Goal: Transaction & Acquisition: Purchase product/service

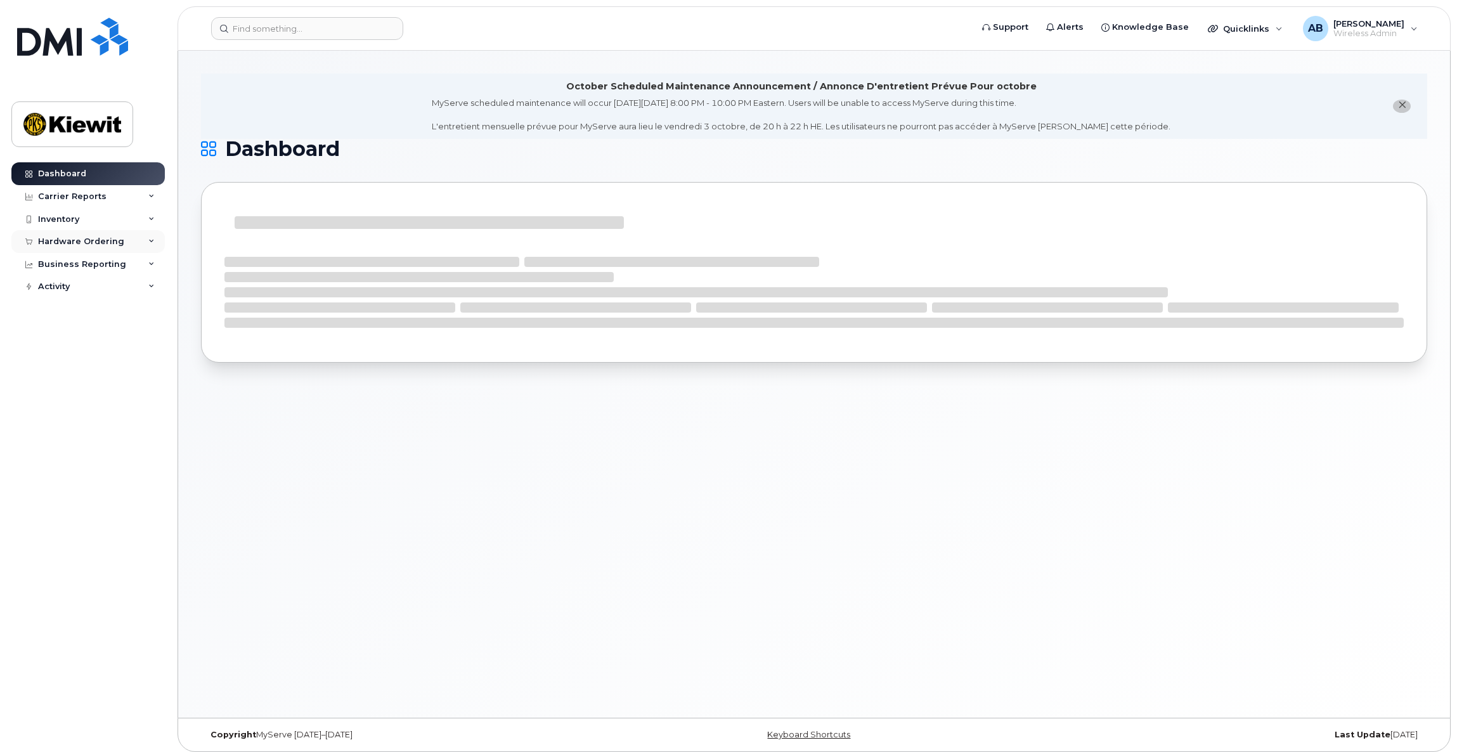
click at [75, 237] on div "Hardware Ordering" at bounding box center [81, 241] width 86 height 10
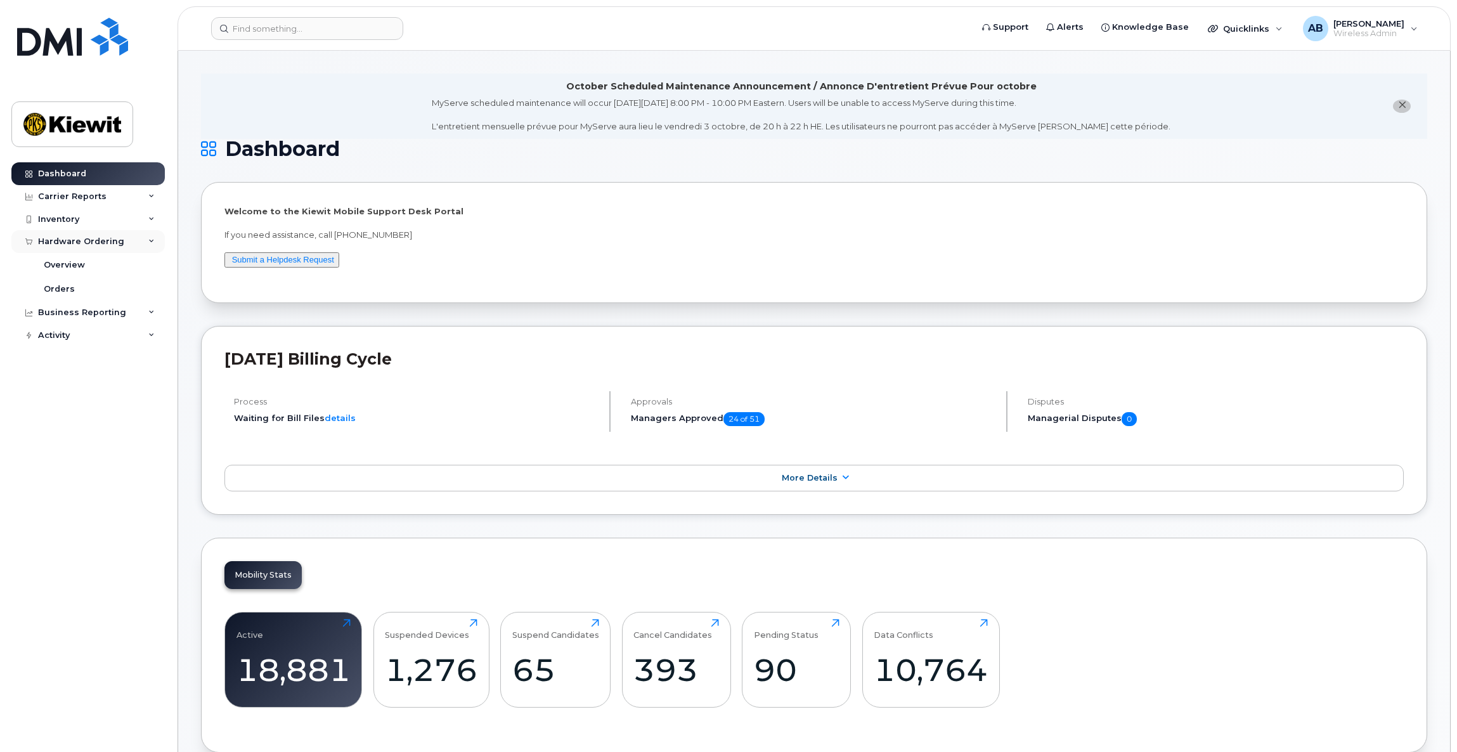
click at [67, 245] on div "Hardware Ordering" at bounding box center [81, 241] width 86 height 10
click at [75, 285] on link "Orders" at bounding box center [99, 289] width 131 height 24
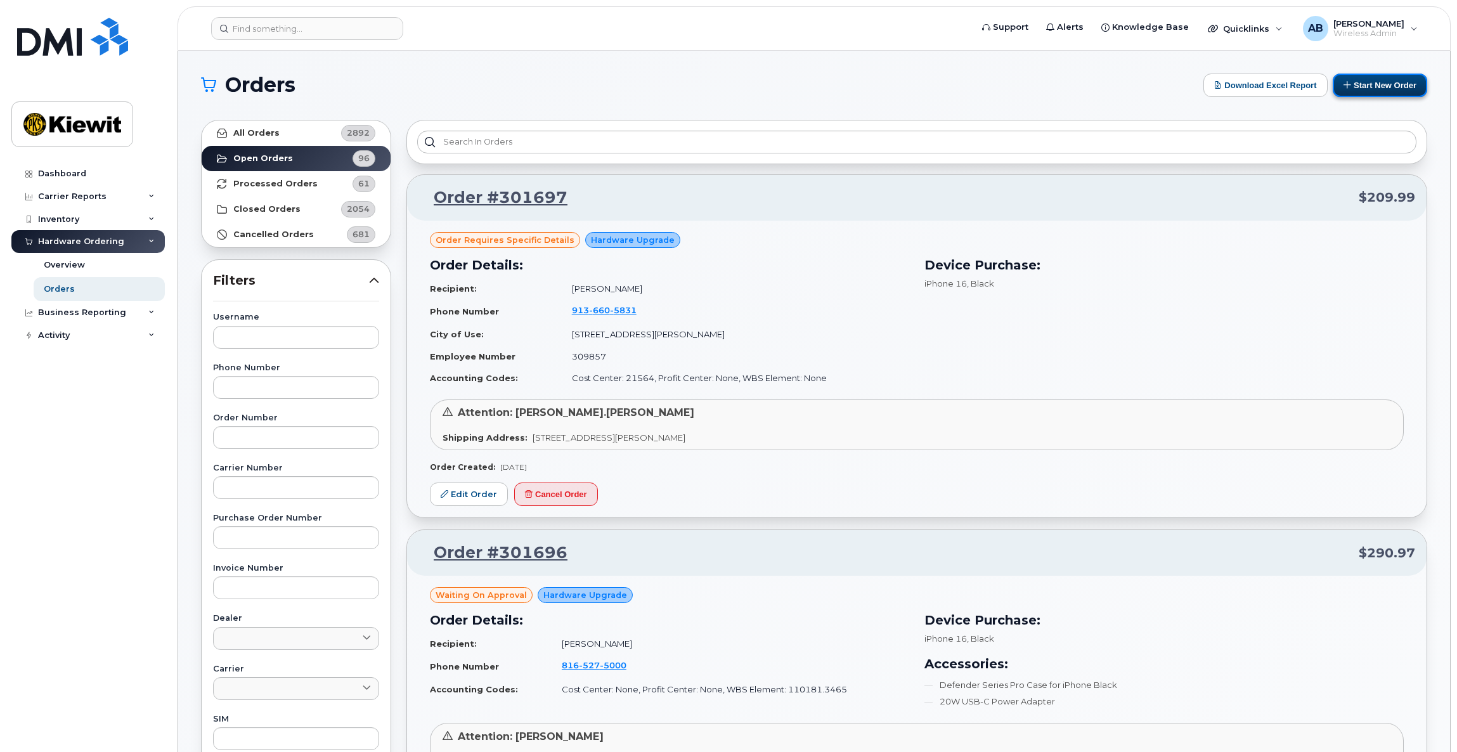
click at [1376, 83] on button "Start New Order" at bounding box center [1380, 85] width 94 height 23
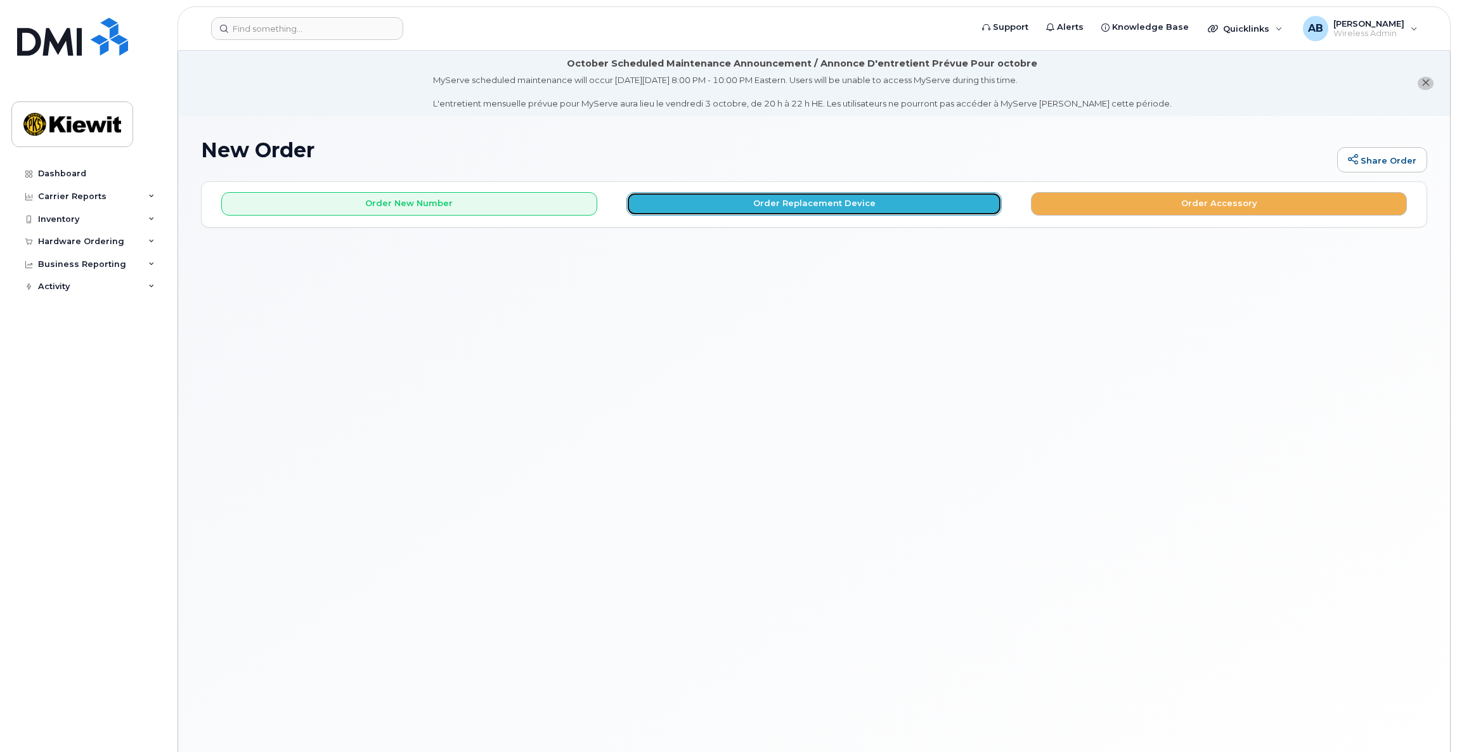
click at [839, 205] on button "Order Replacement Device" at bounding box center [814, 203] width 376 height 23
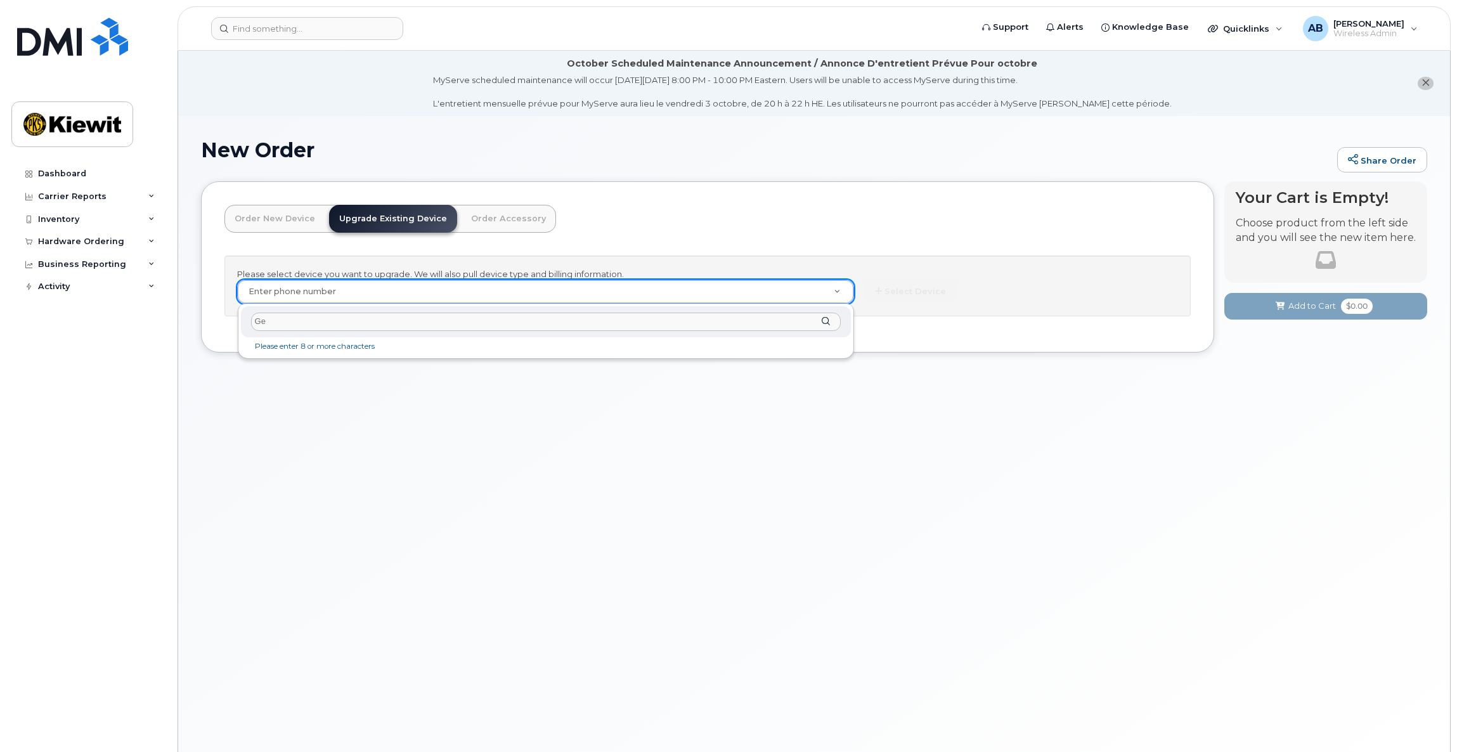
type input "G"
click at [679, 320] on input "text" at bounding box center [546, 322] width 590 height 18
click at [311, 322] on input "8084311377" at bounding box center [546, 322] width 590 height 18
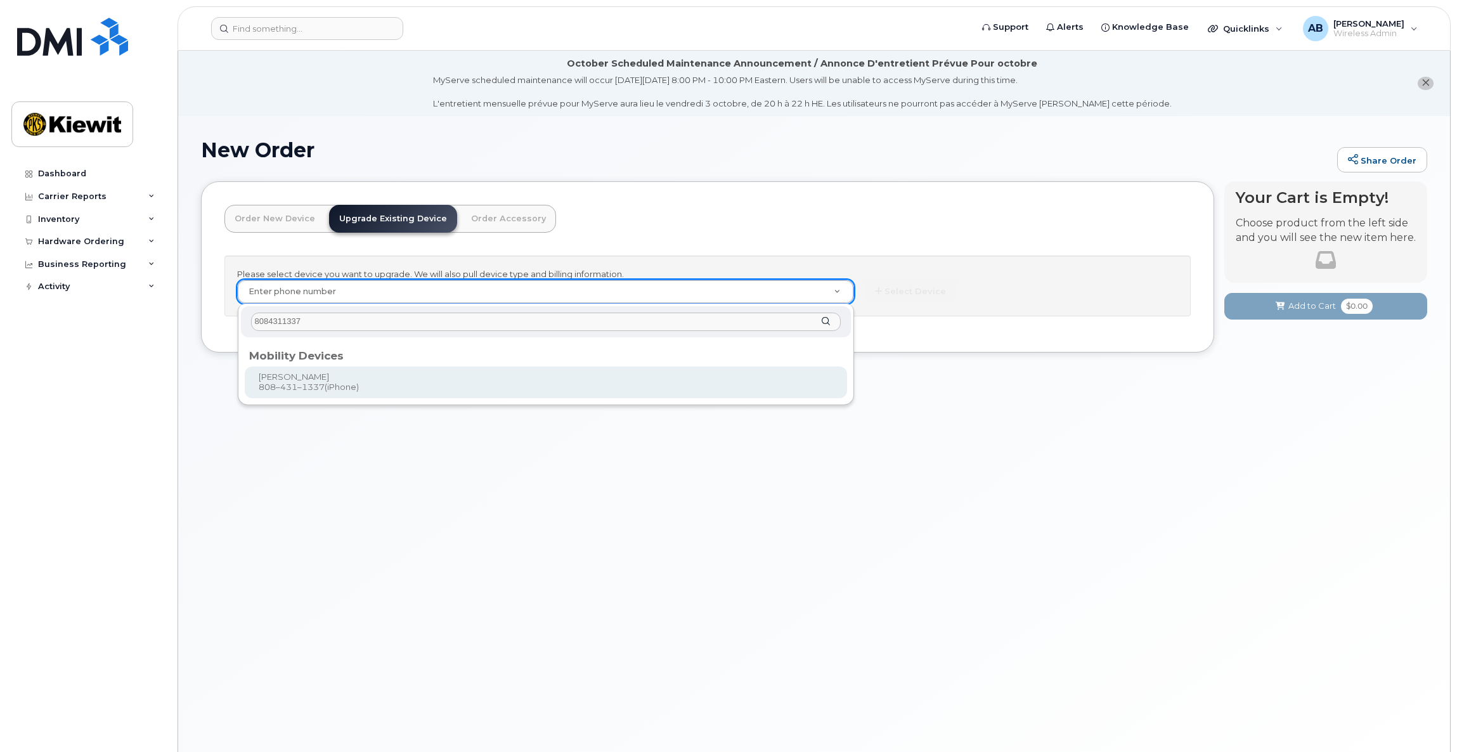
type input "8084311337"
type input "1172305"
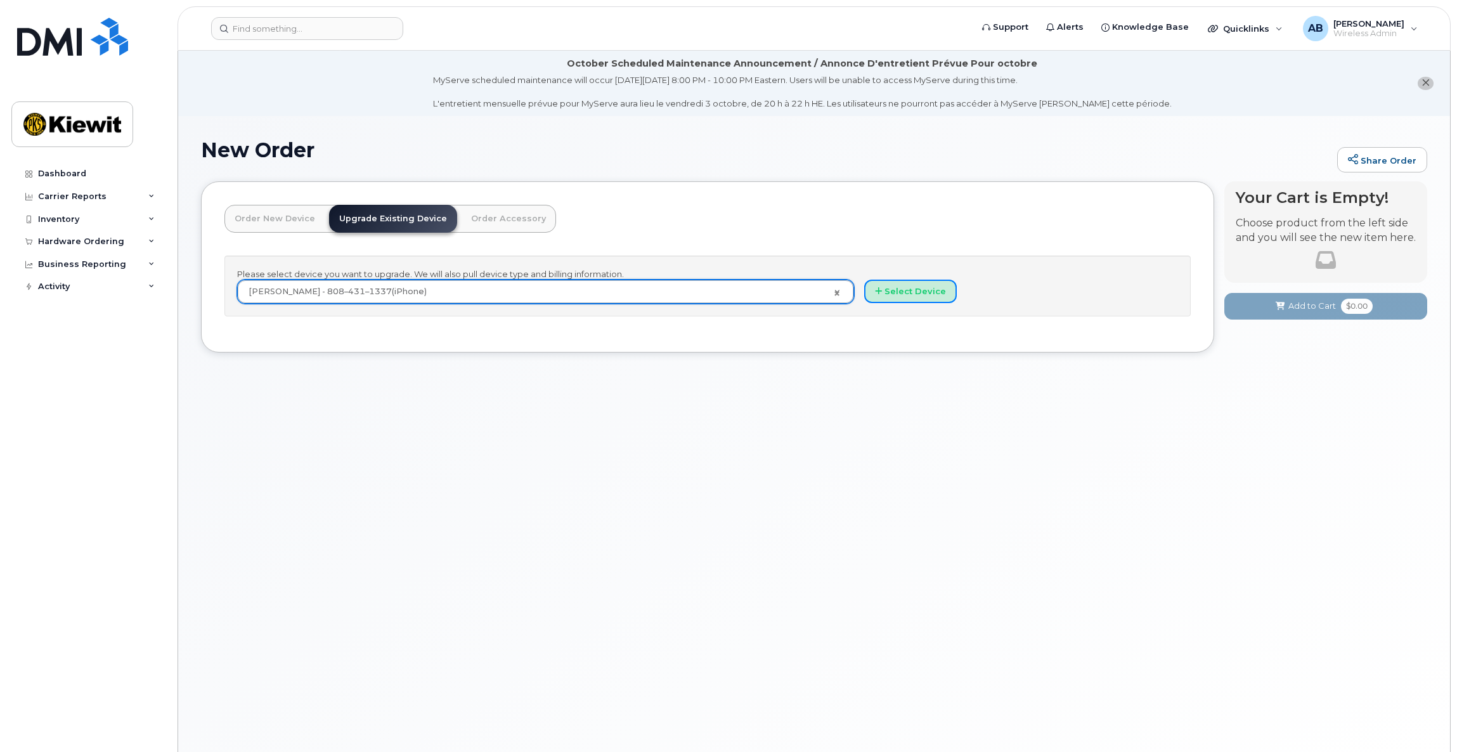
click at [910, 303] on button "Select Device" at bounding box center [910, 291] width 93 height 23
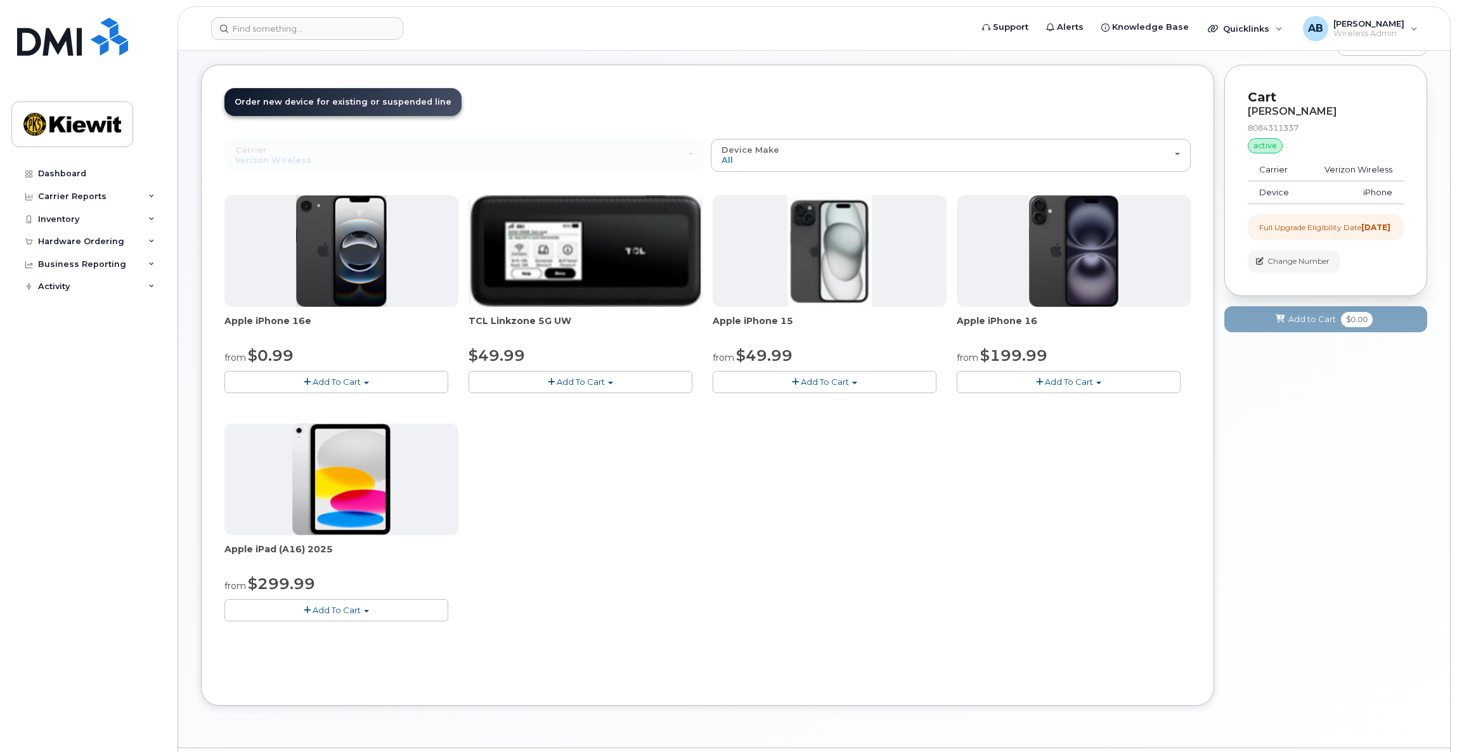
scroll to position [117, 0]
click at [333, 601] on button "Add To Cart" at bounding box center [336, 609] width 224 height 22
click at [332, 634] on link "$299.99 - 2 Year Upgrade (128GB)" at bounding box center [313, 633] width 171 height 16
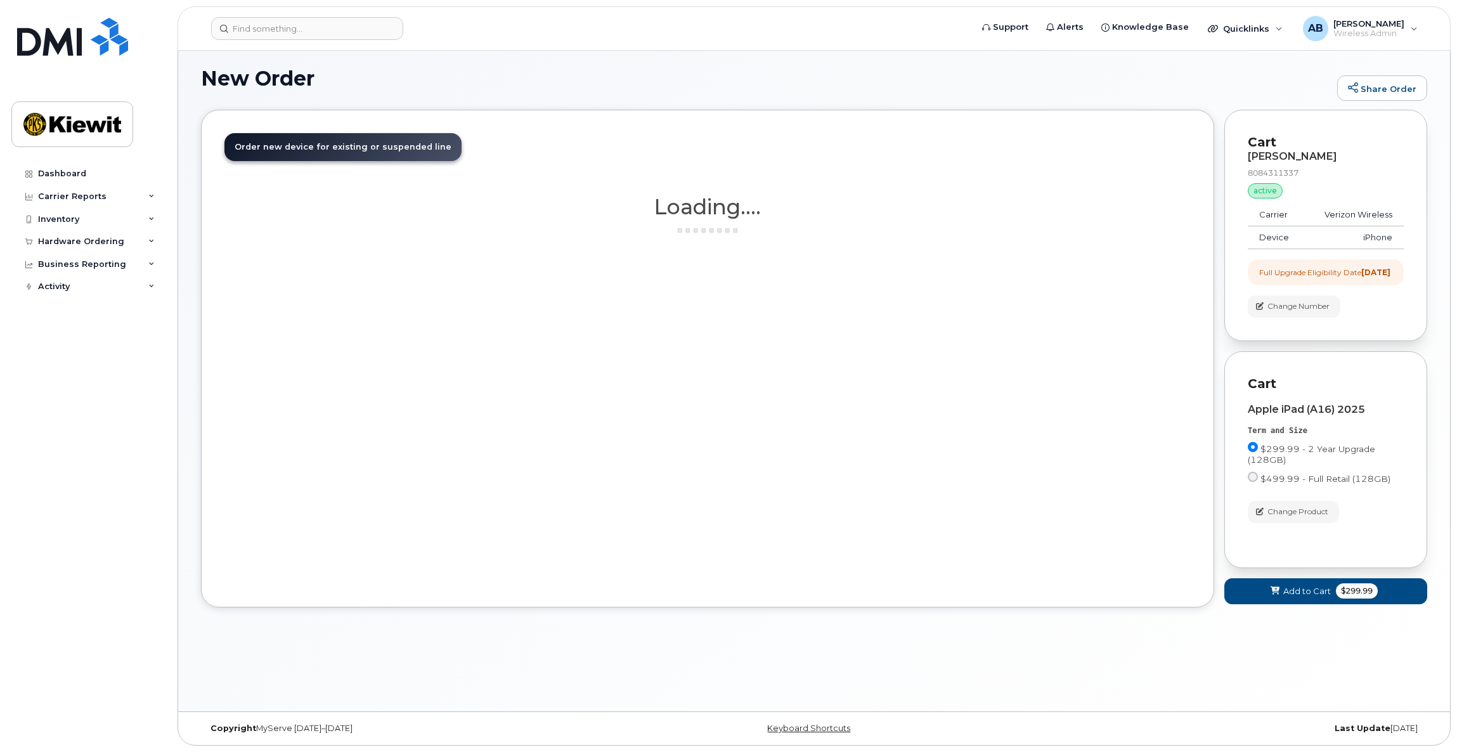
scroll to position [71, 0]
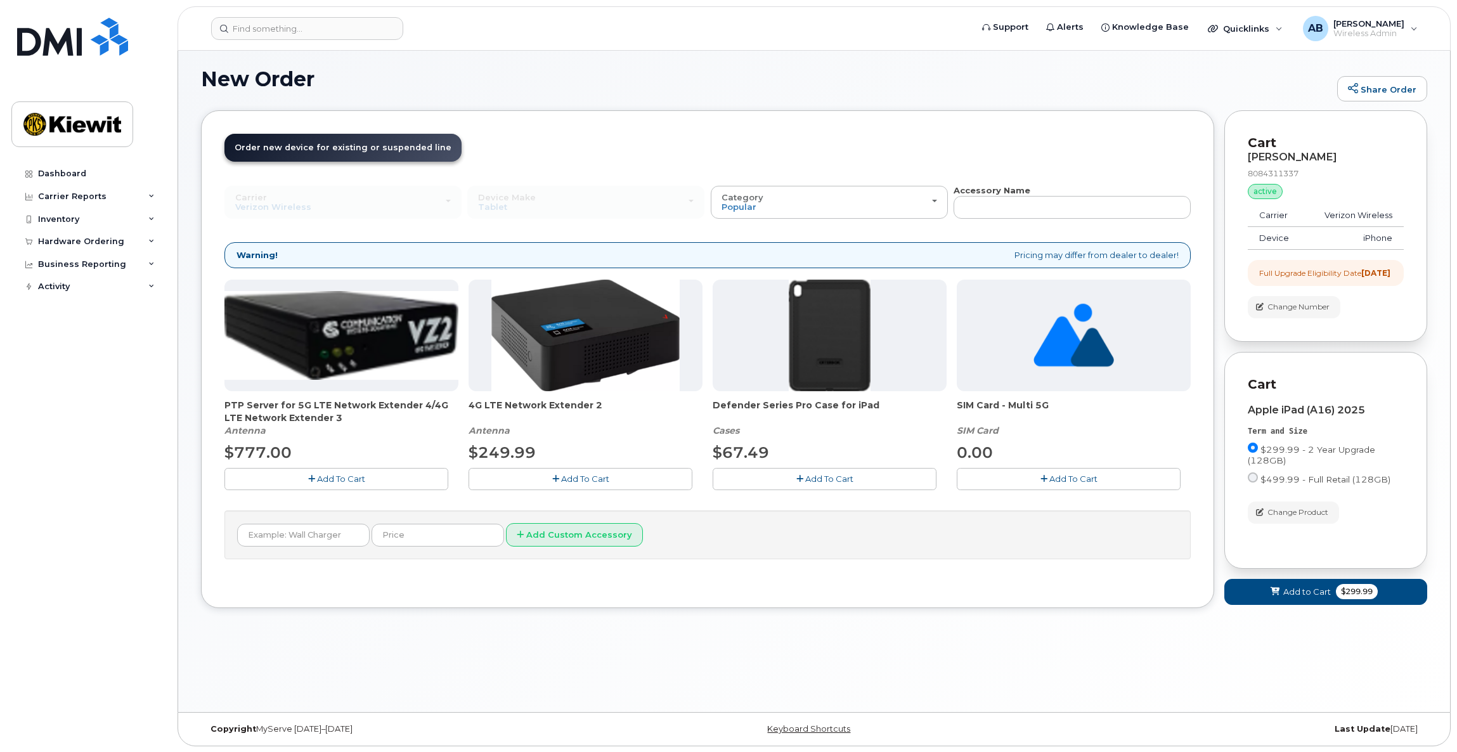
click at [853, 479] on button "Add To Cart" at bounding box center [825, 479] width 224 height 22
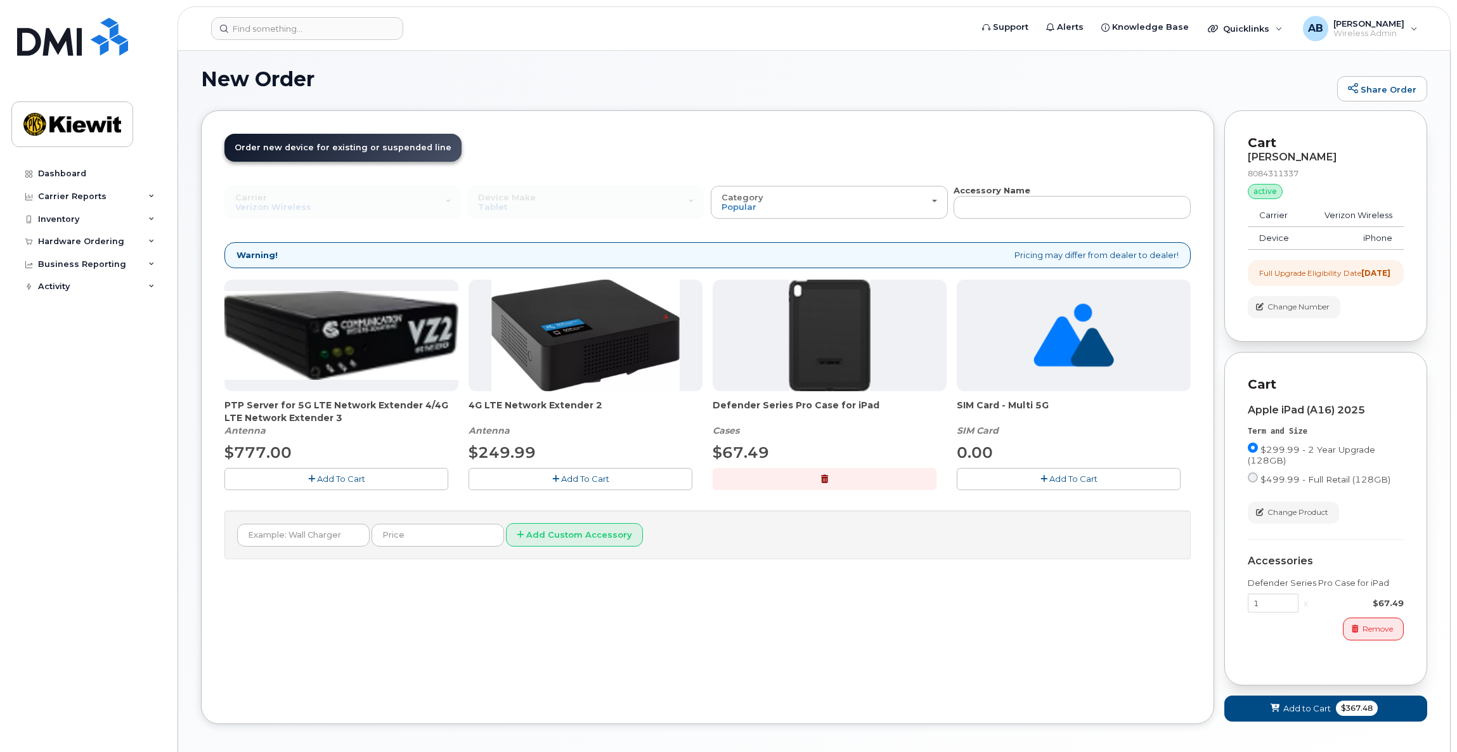
click at [987, 478] on button "Add To Cart" at bounding box center [1069, 479] width 224 height 22
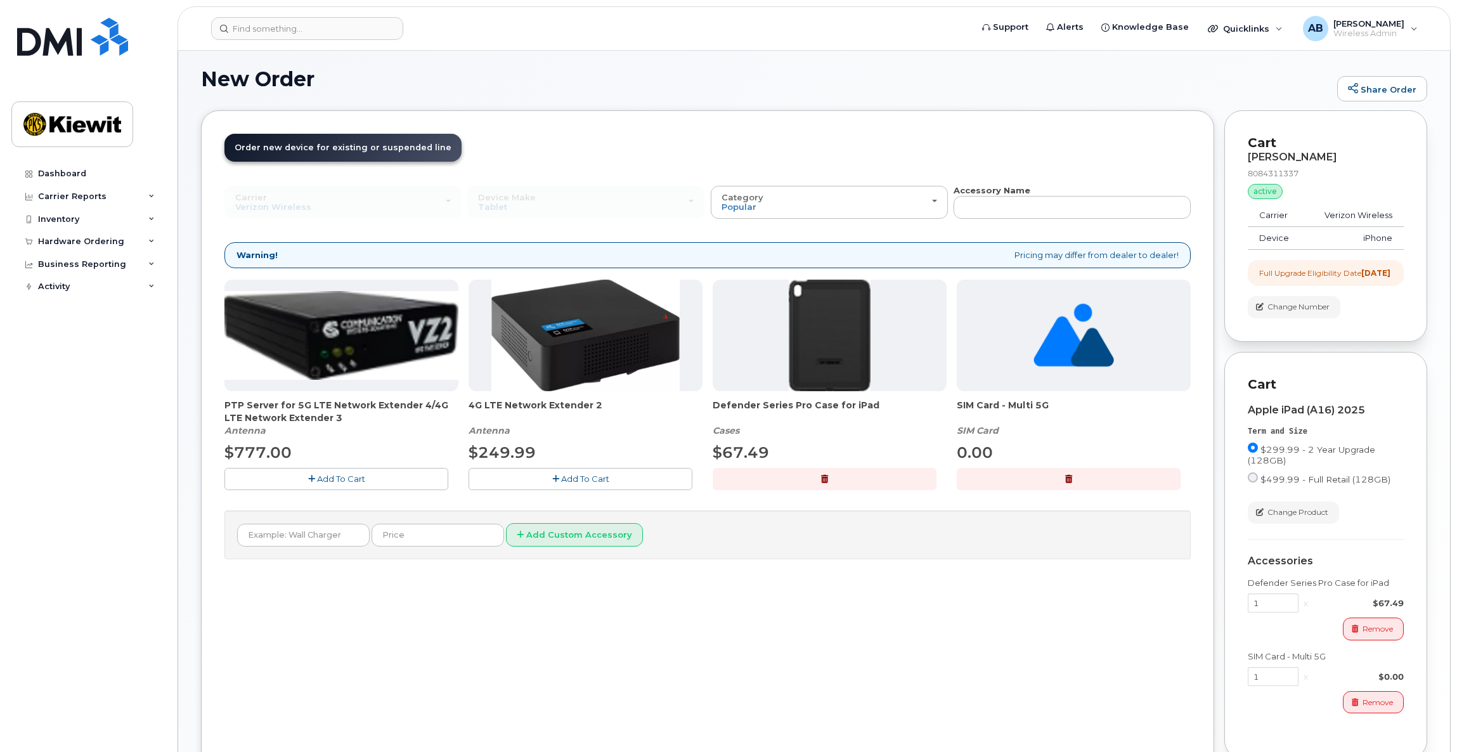
scroll to position [211, 0]
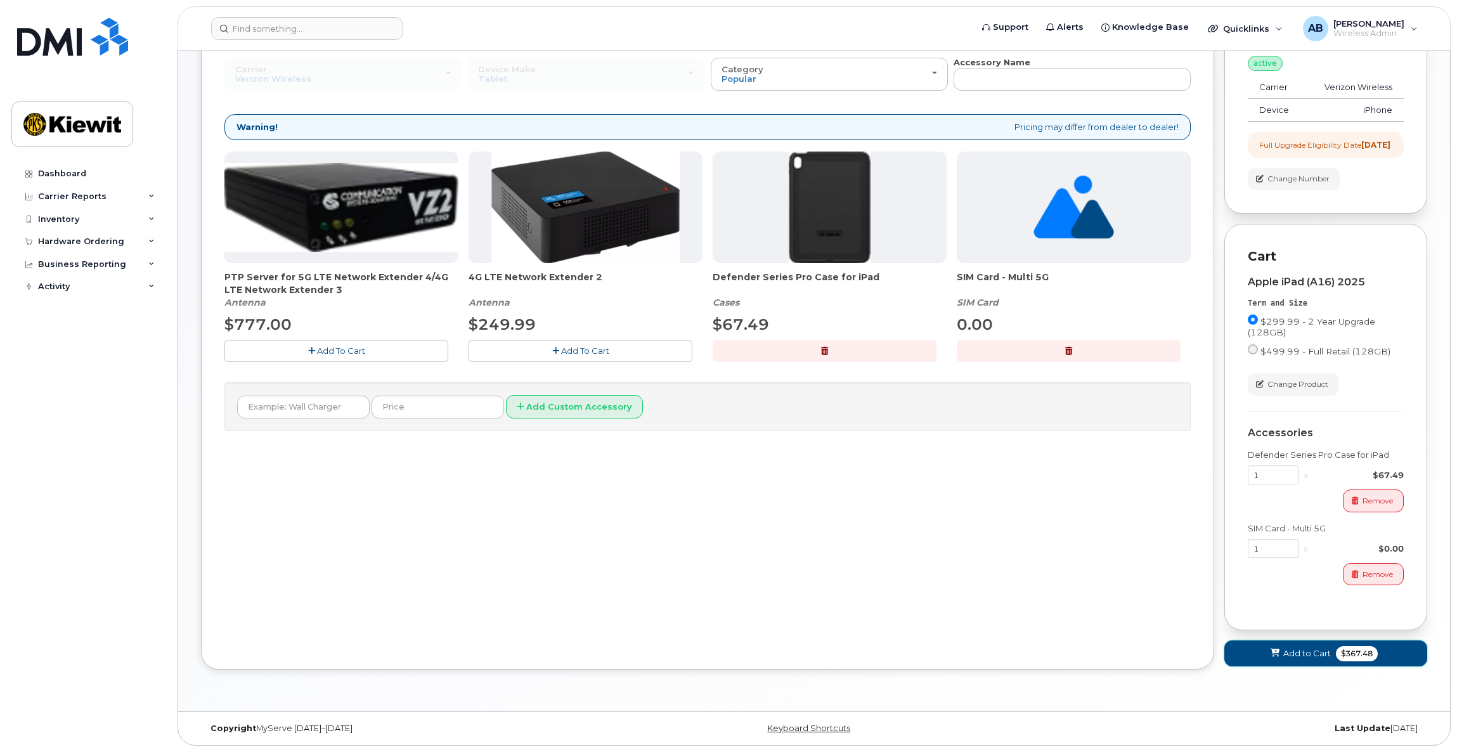
click at [1260, 650] on button "Add to Cart $367.48" at bounding box center [1325, 653] width 203 height 26
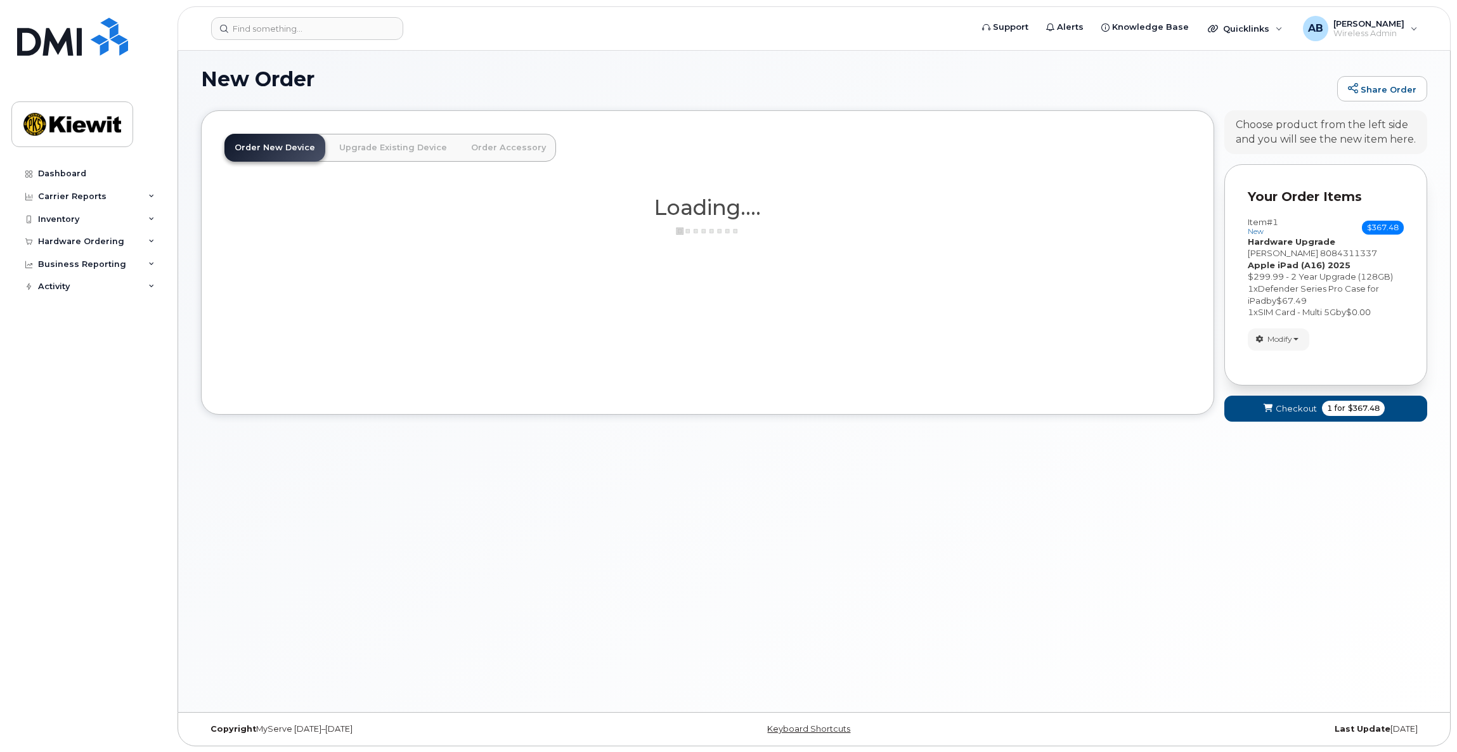
scroll to position [153, 0]
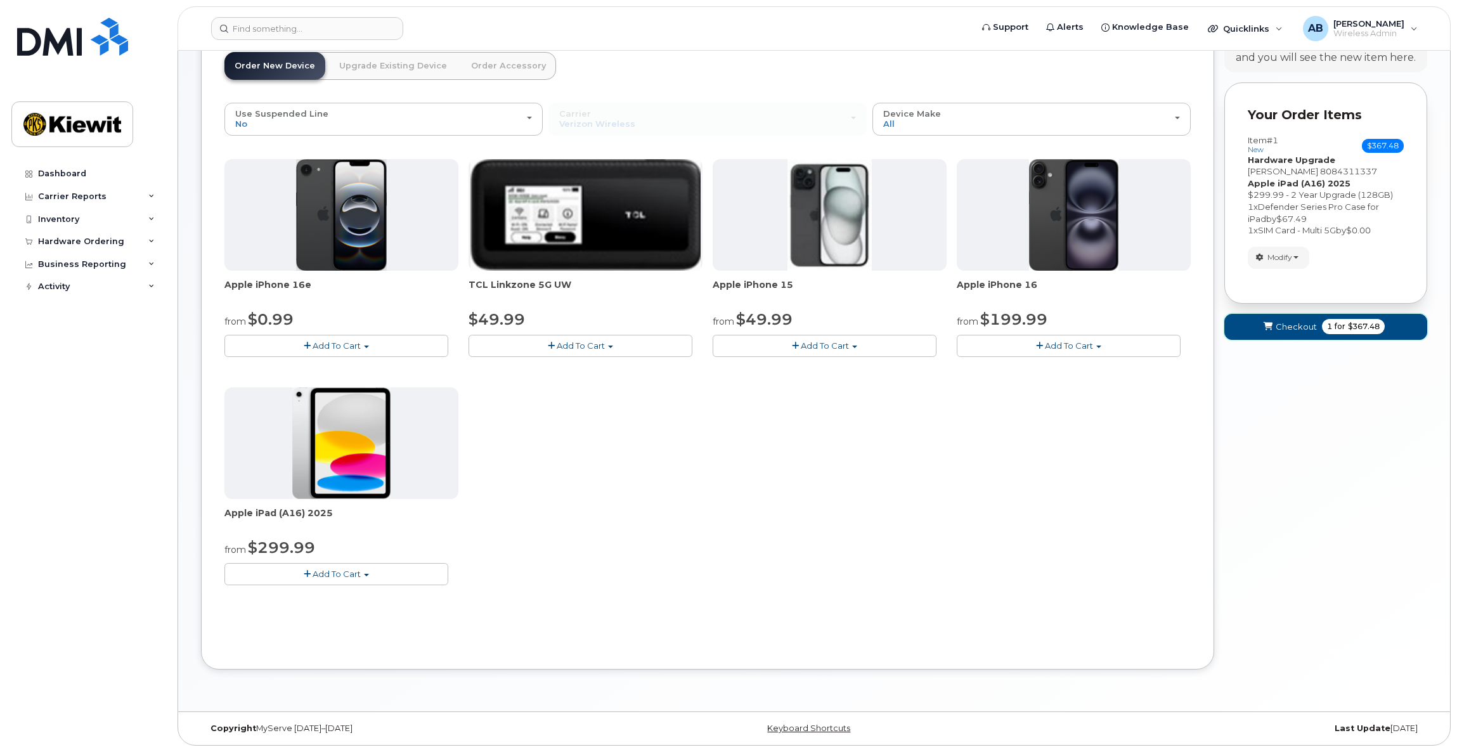
click at [1266, 325] on icon "submit" at bounding box center [1268, 327] width 9 height 8
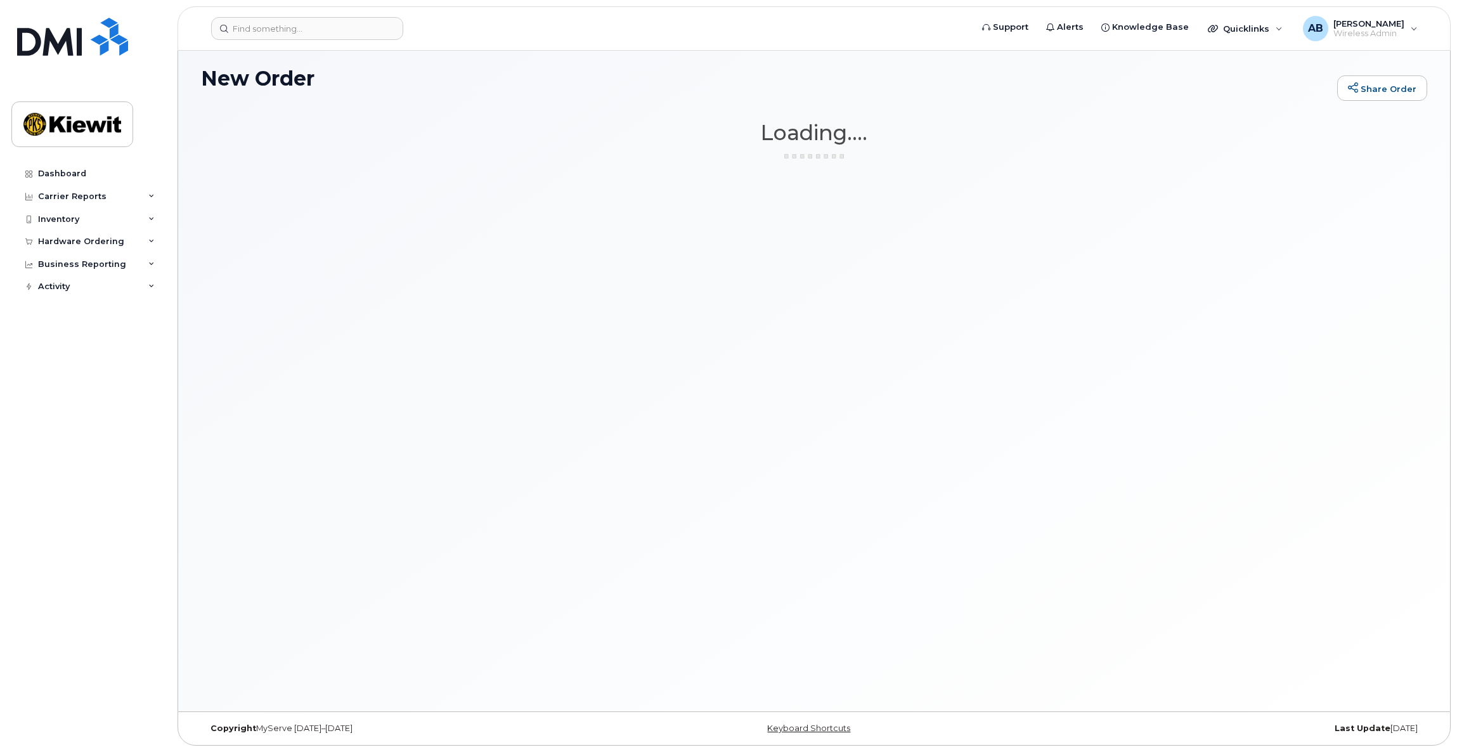
scroll to position [71, 0]
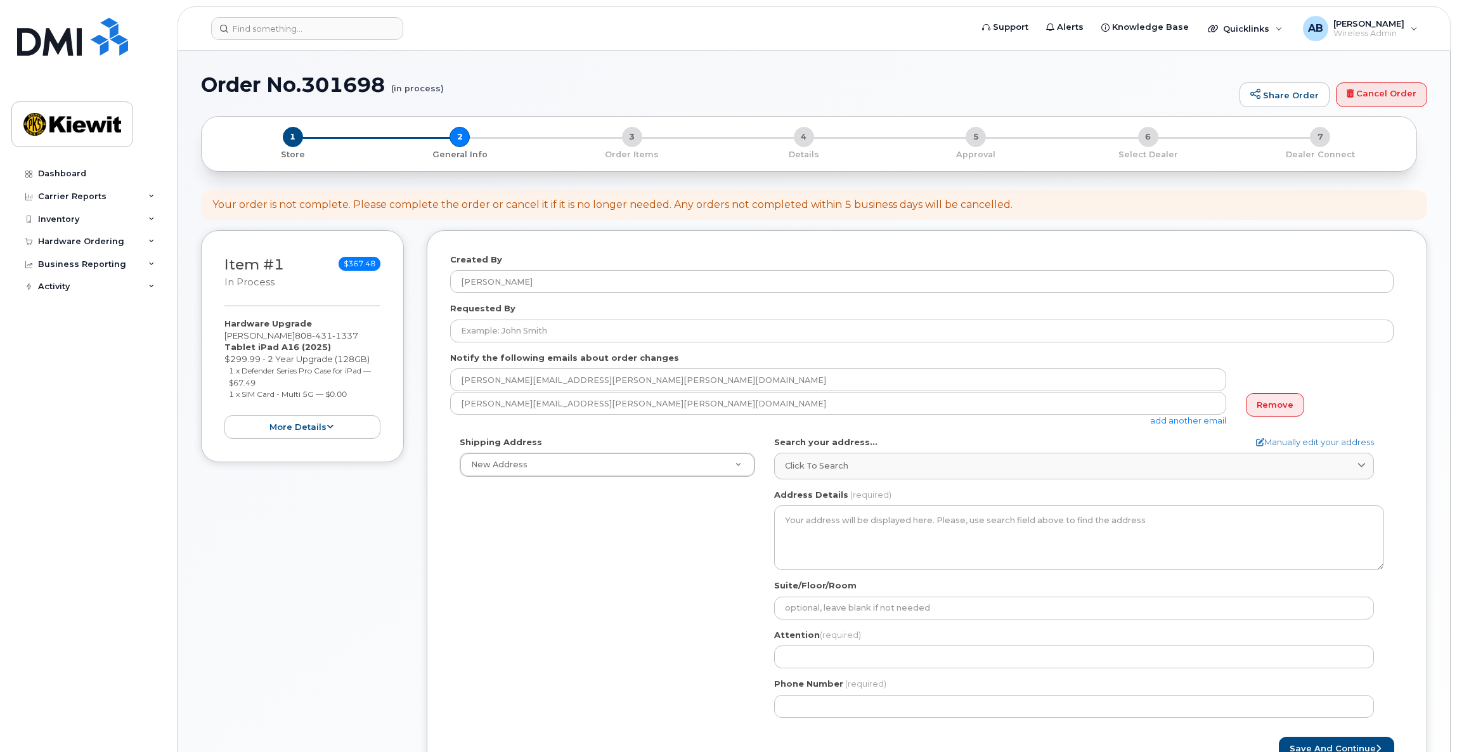
select select
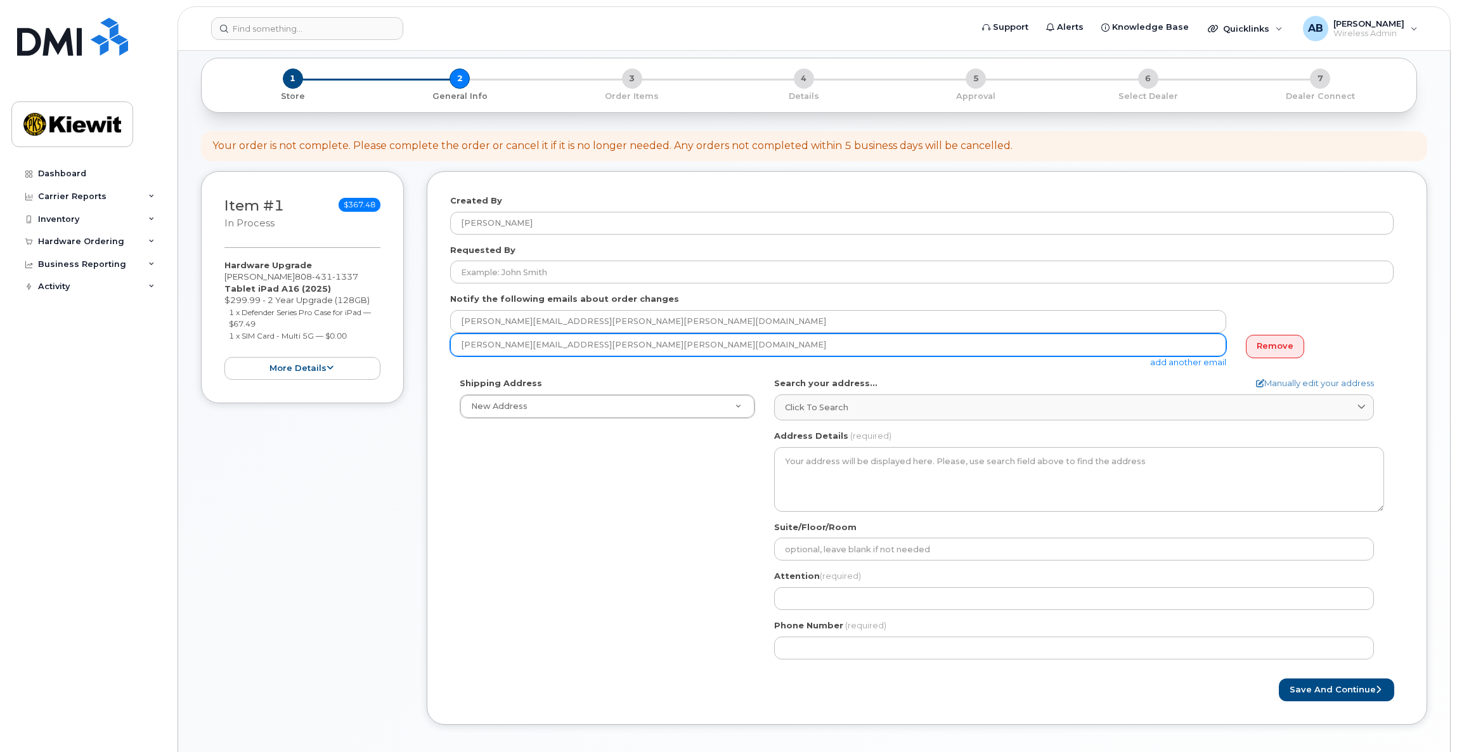
scroll to position [124, 0]
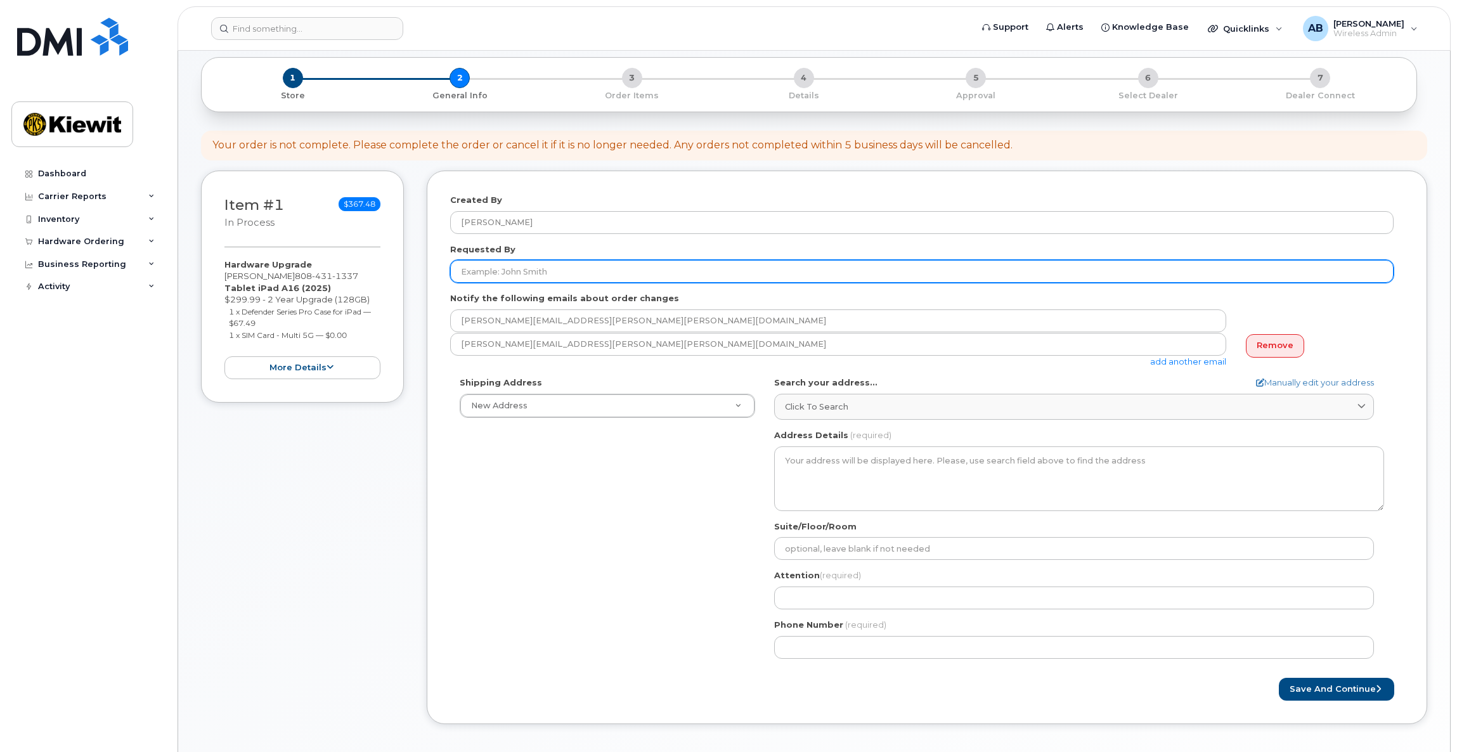
click at [549, 268] on input "Requested By" at bounding box center [921, 271] width 943 height 23
type input "E"
type input "Getachew Debela"
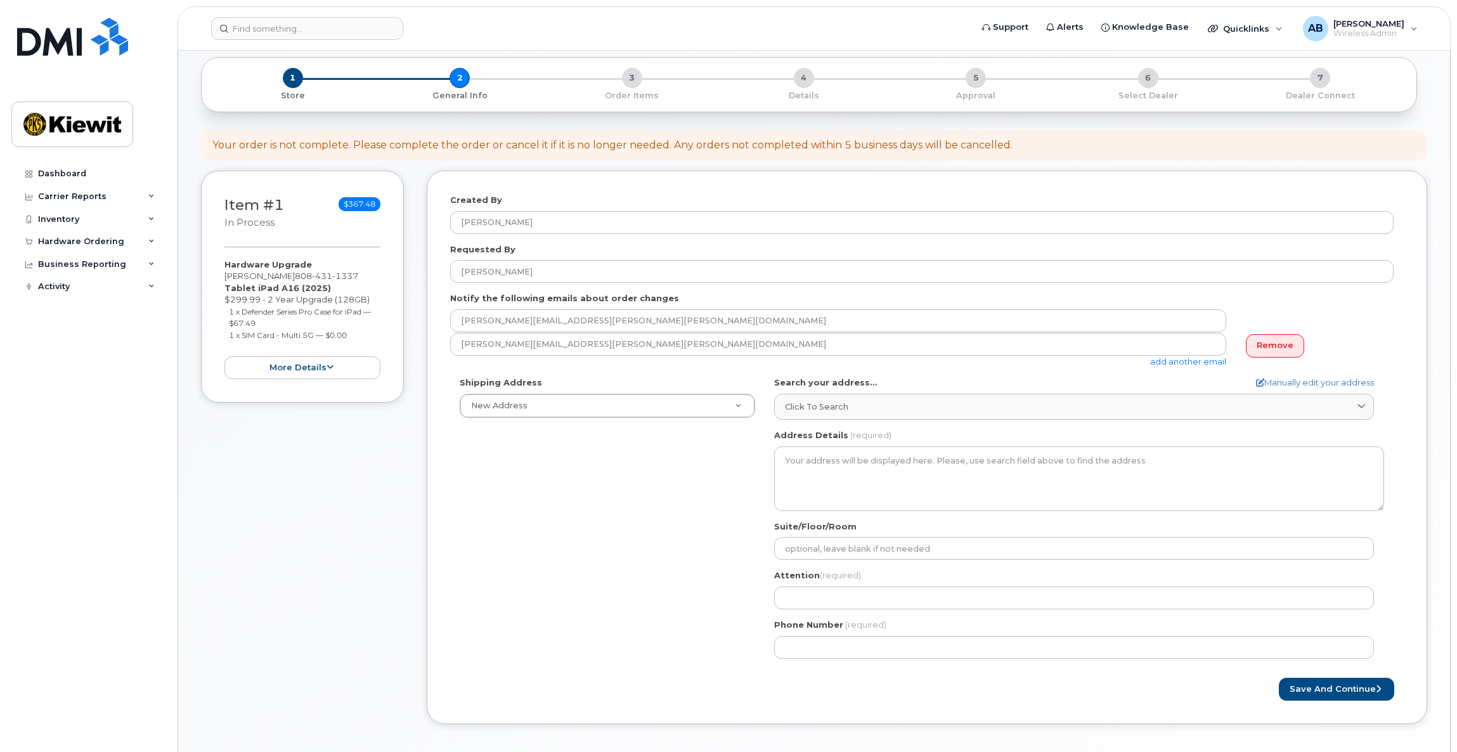
click at [575, 494] on div "Shipping Address New Address New Address 15 Century Blvd Ste 303 AB Search your…" at bounding box center [921, 522] width 943 height 291
click at [636, 424] on div "Shipping Address New Address New Address 15 Century Blvd Ste 303 AB Search your…" at bounding box center [921, 522] width 943 height 291
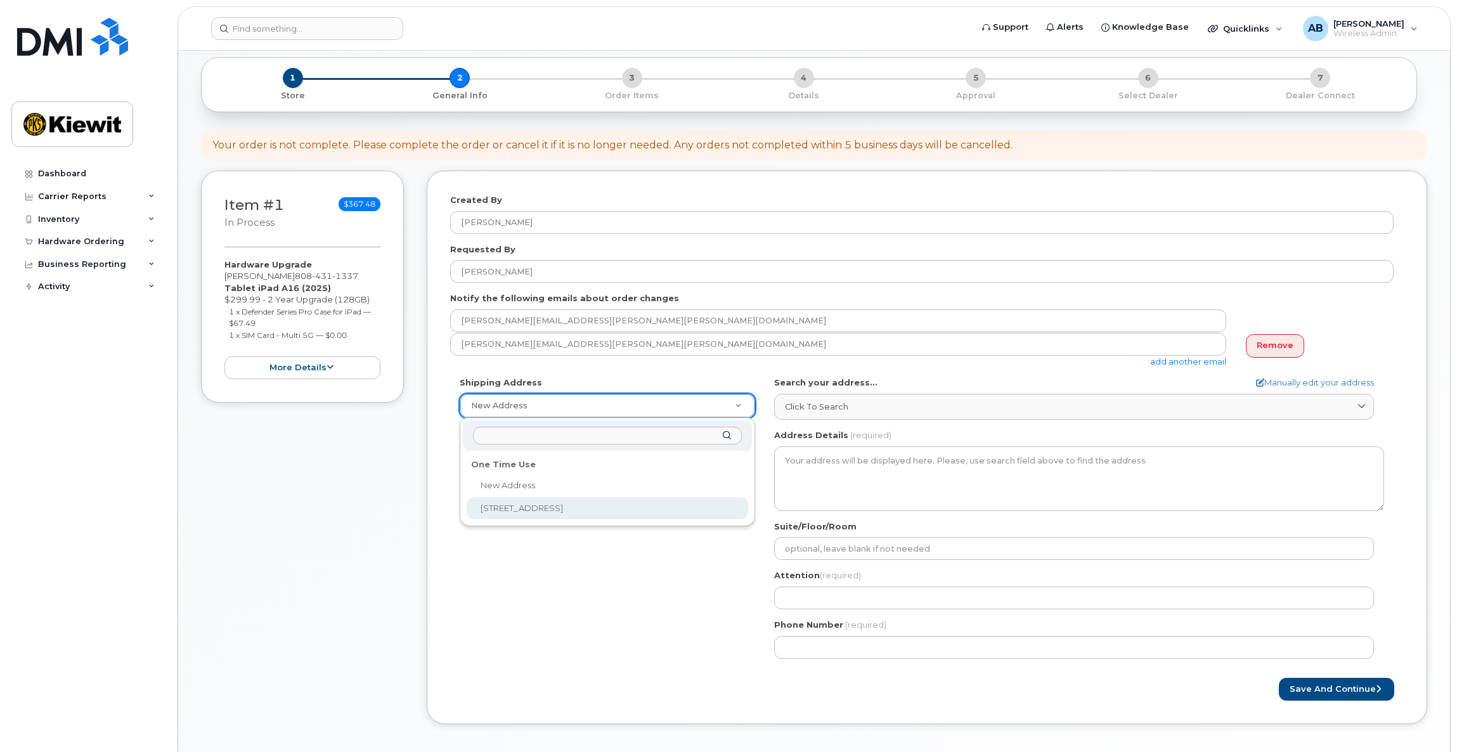
select select "15 Century Blvd Ste 303"
type textarea "15 Century Blvd Ste 303 NASHVILLE TN 37214-3692 UNITED STATES"
type input "303"
type input "Bradley Earnest"
type input "7207711256"
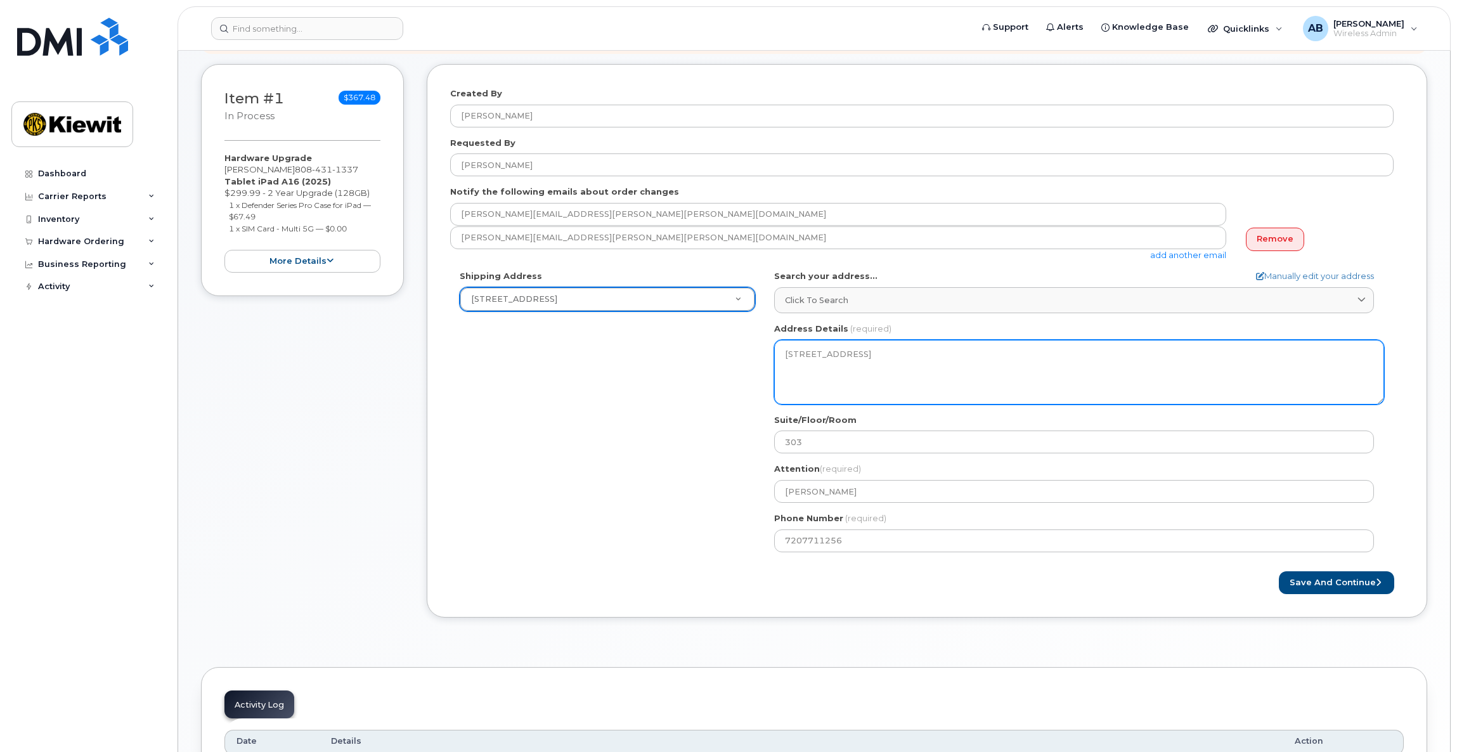
scroll to position [250, 0]
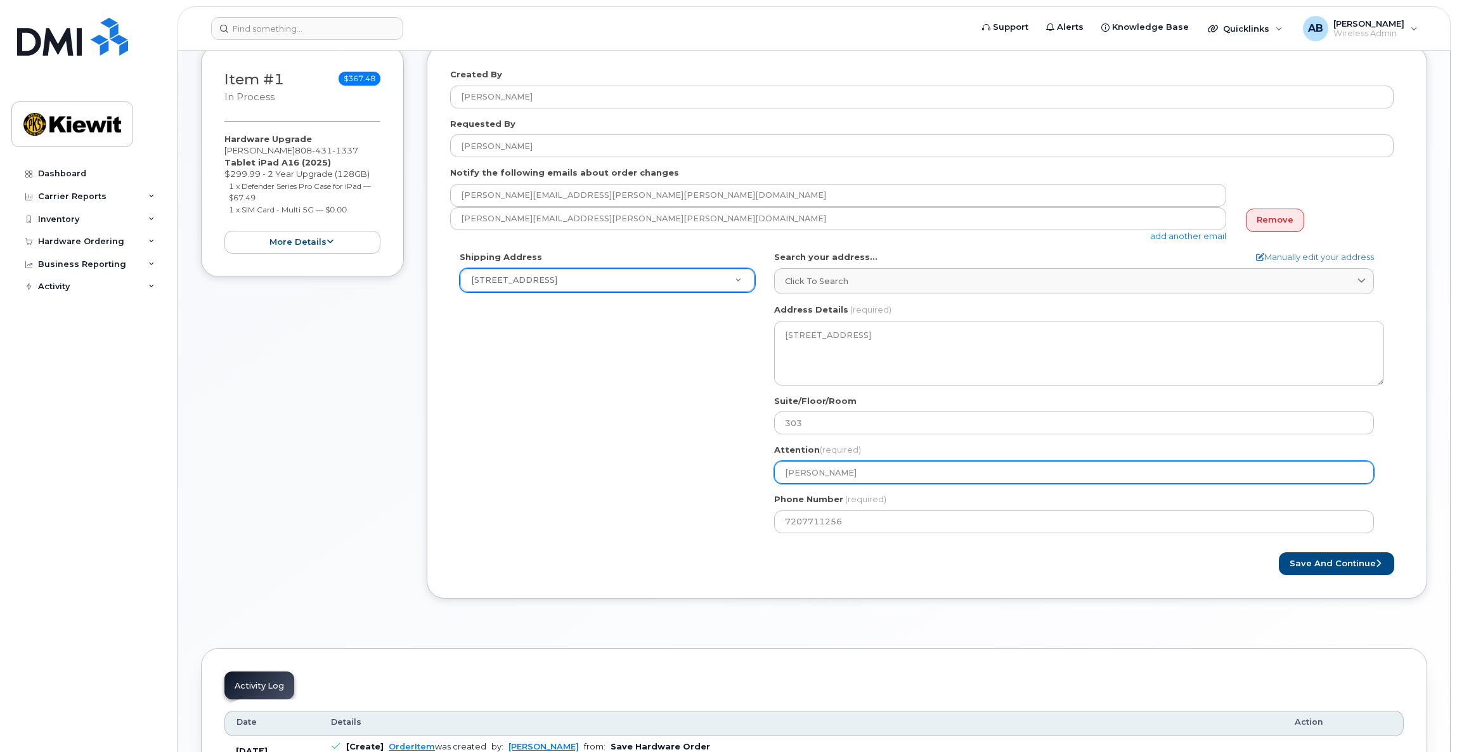
drag, startPoint x: 859, startPoint y: 476, endPoint x: 647, endPoint y: 488, distance: 212.1
click at [647, 488] on div "Shipping Address 15 Century Blvd Ste 303 New Address 15 Century Blvd Ste 303 TN…" at bounding box center [921, 396] width 943 height 291
select select
type input "G"
select select
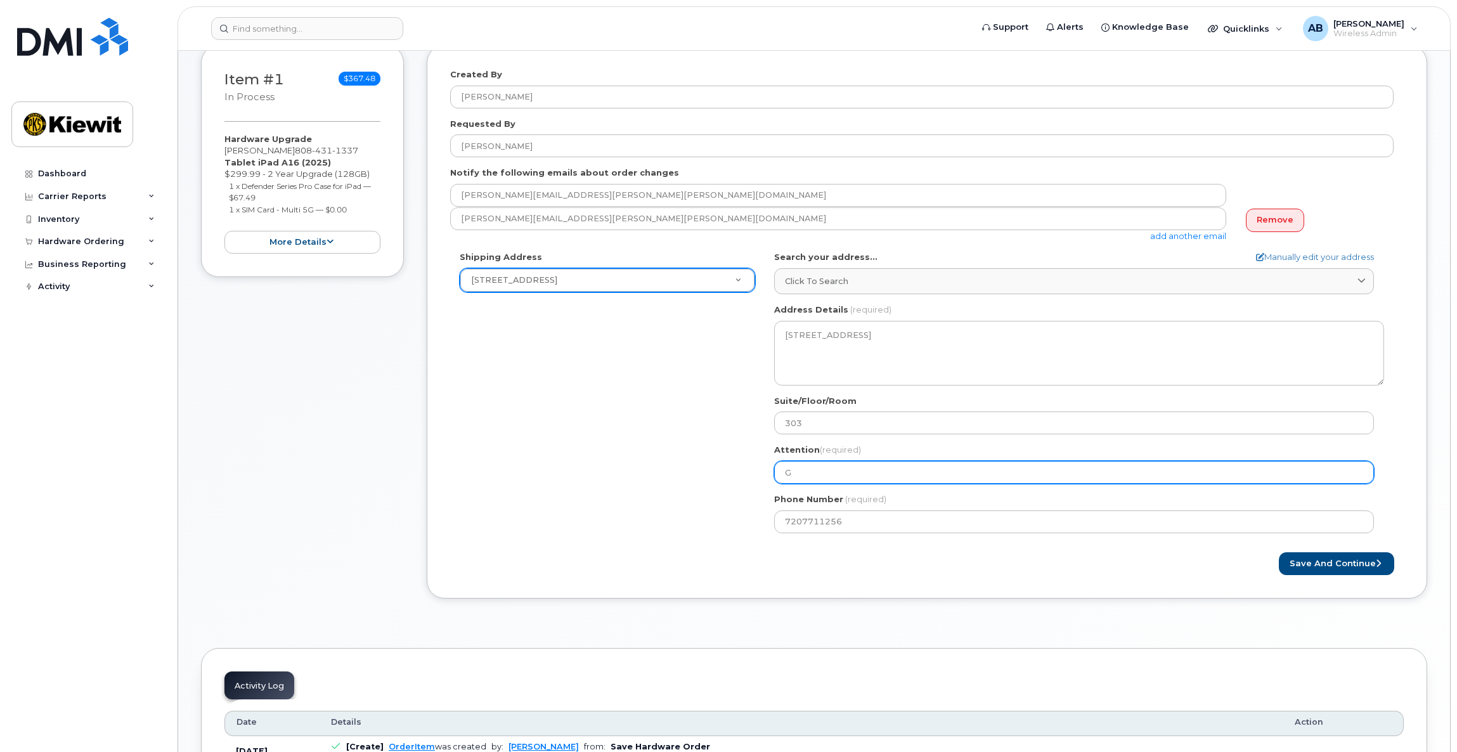
type input "Ge"
select select
type input "Get"
select select
type input "Getw"
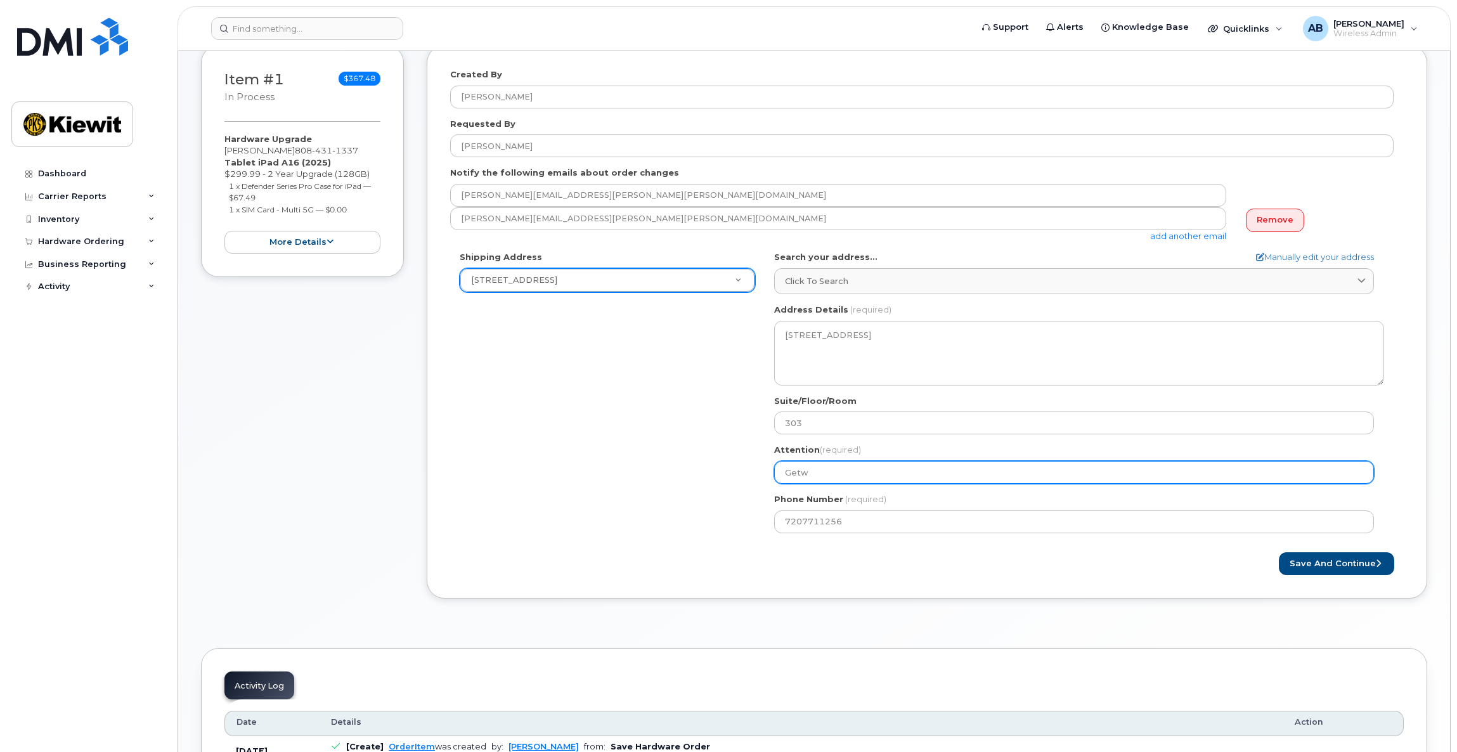
select select
type input "Get"
select select
type input "Geta"
select select
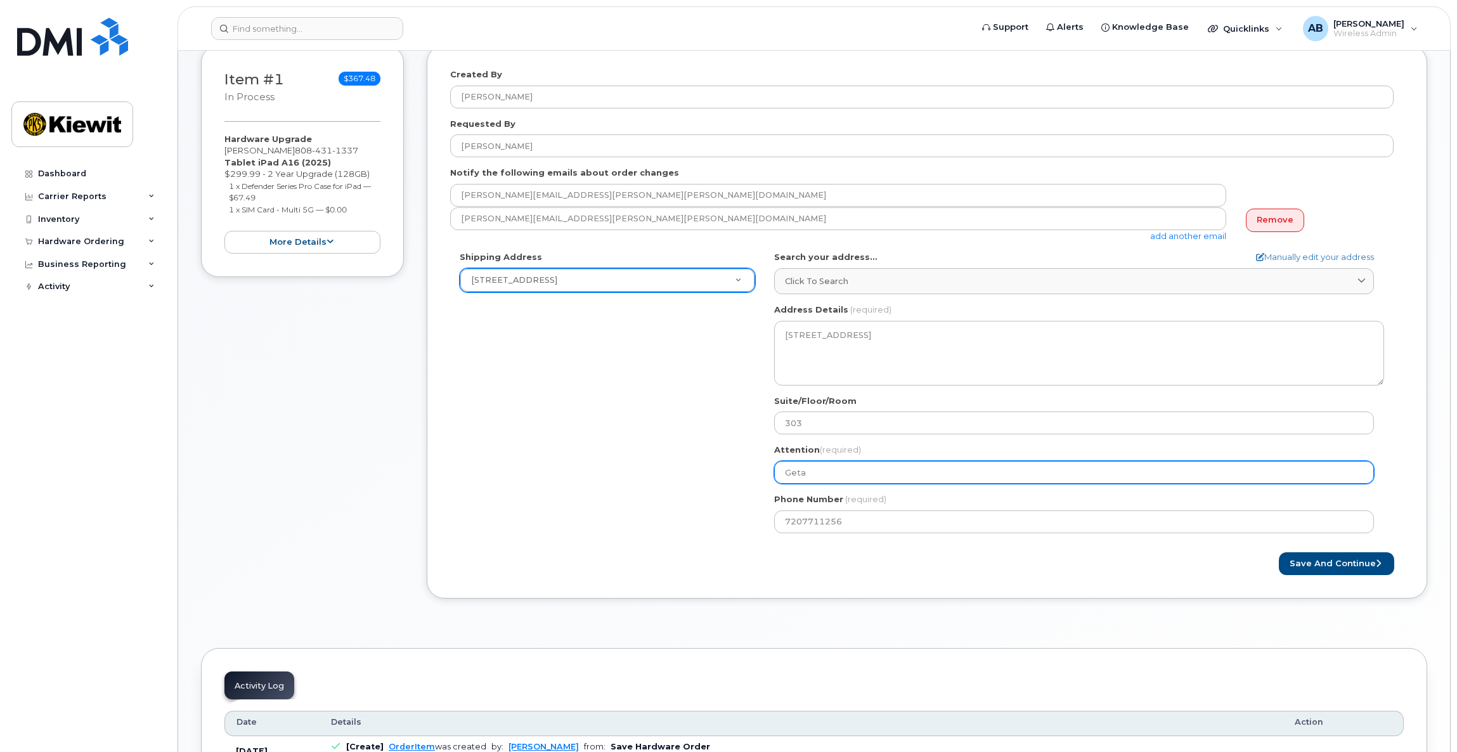
type input "Getac"
select select
type input "Getach"
select select
type input "Getache"
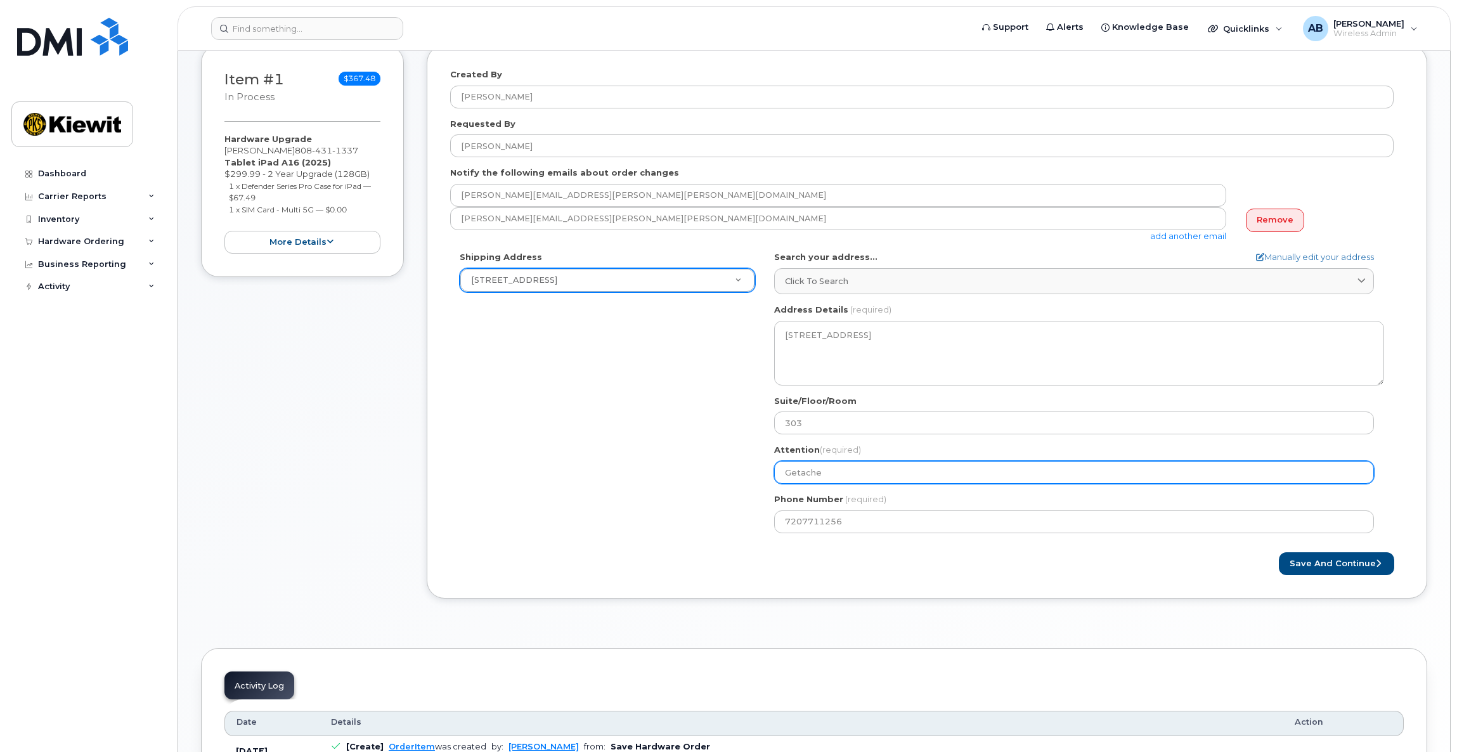
select select
type input "Getachew"
select select
type input "Getachew D"
select select
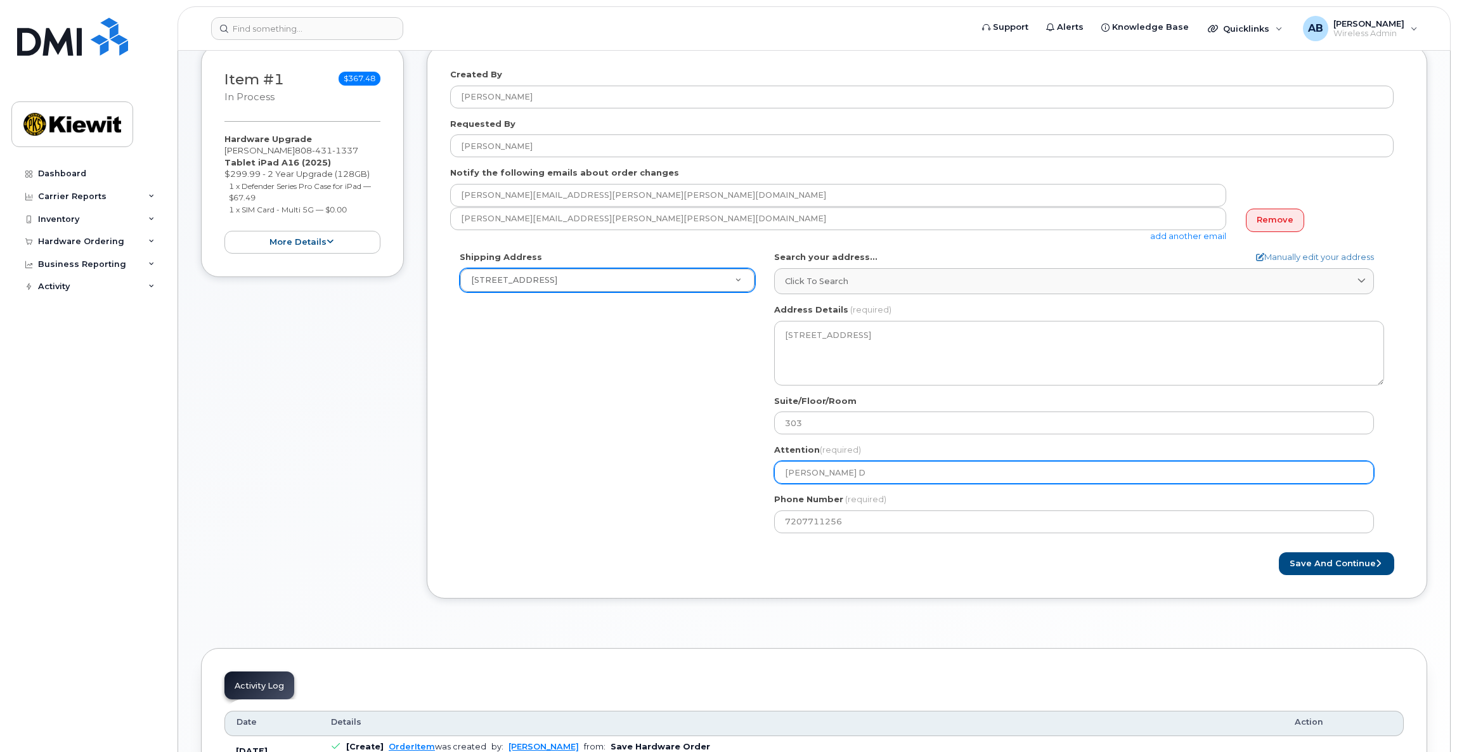
type input "Getachew De"
select select
type input "Getachew Deb"
select select
type input "Getachew Debe"
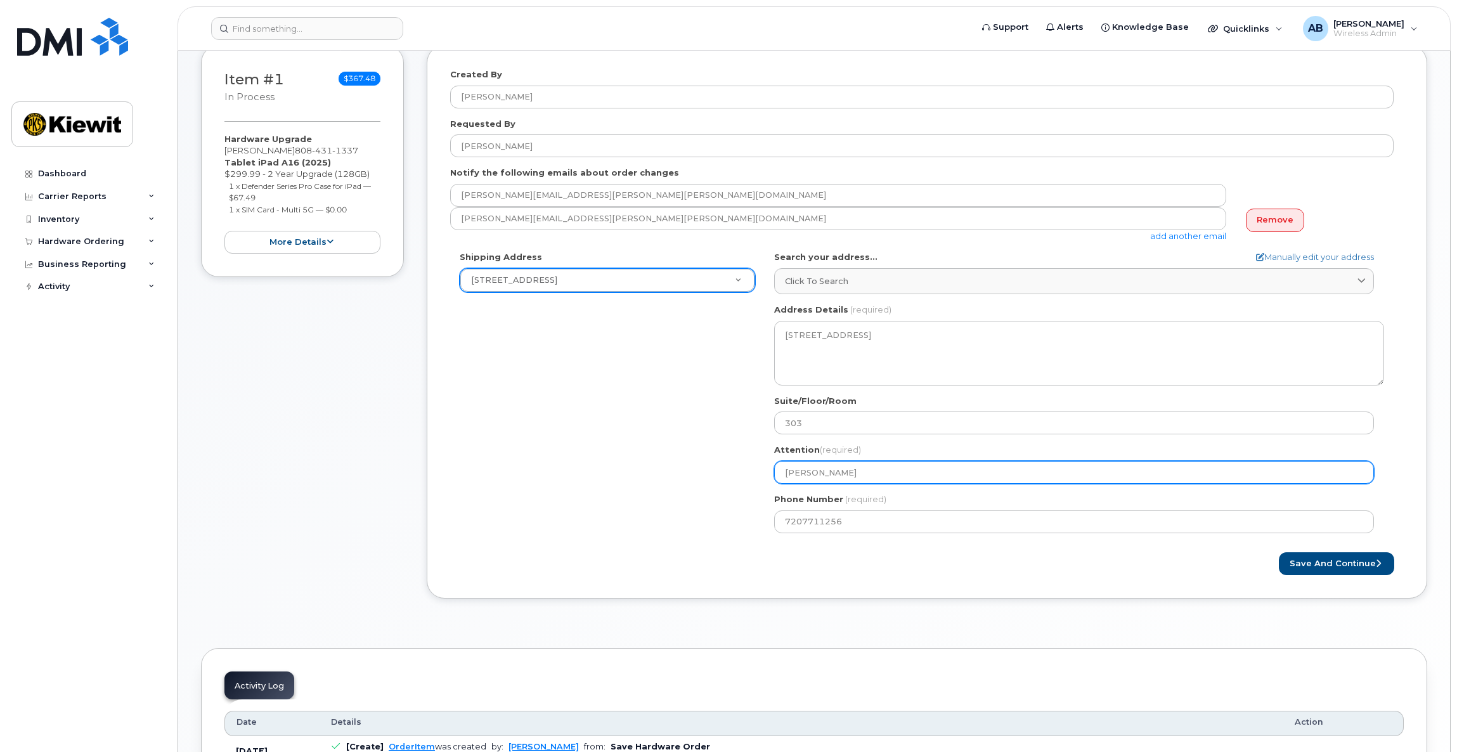
select select
type input "Getachew Debel"
select select
type input "[PERSON_NAME]"
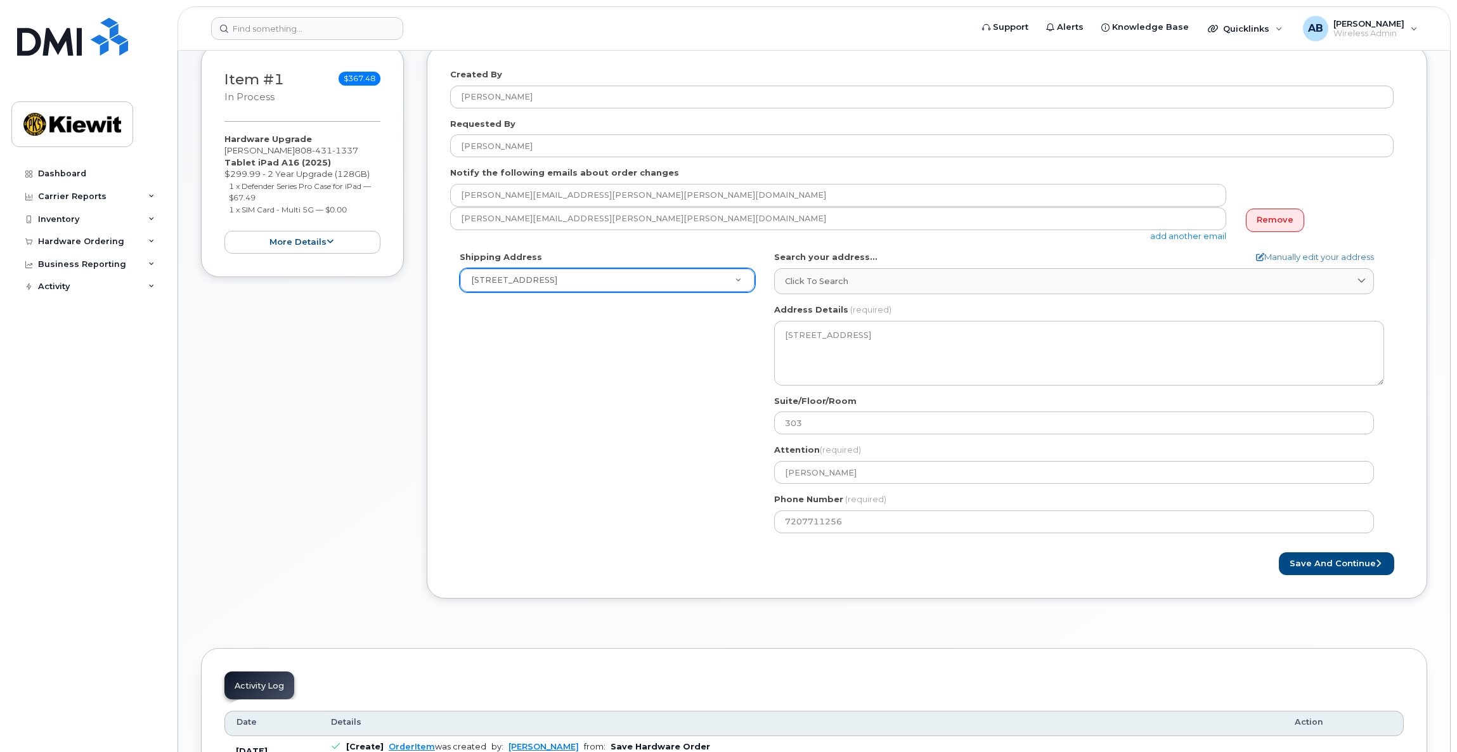
click at [648, 489] on div "Shipping Address 15 Century Blvd Ste 303 New Address 15 Century Blvd Ste 303 TN…" at bounding box center [921, 396] width 943 height 291
click at [874, 508] on div "Phone Number (required) 7207711256" at bounding box center [1079, 513] width 610 height 40
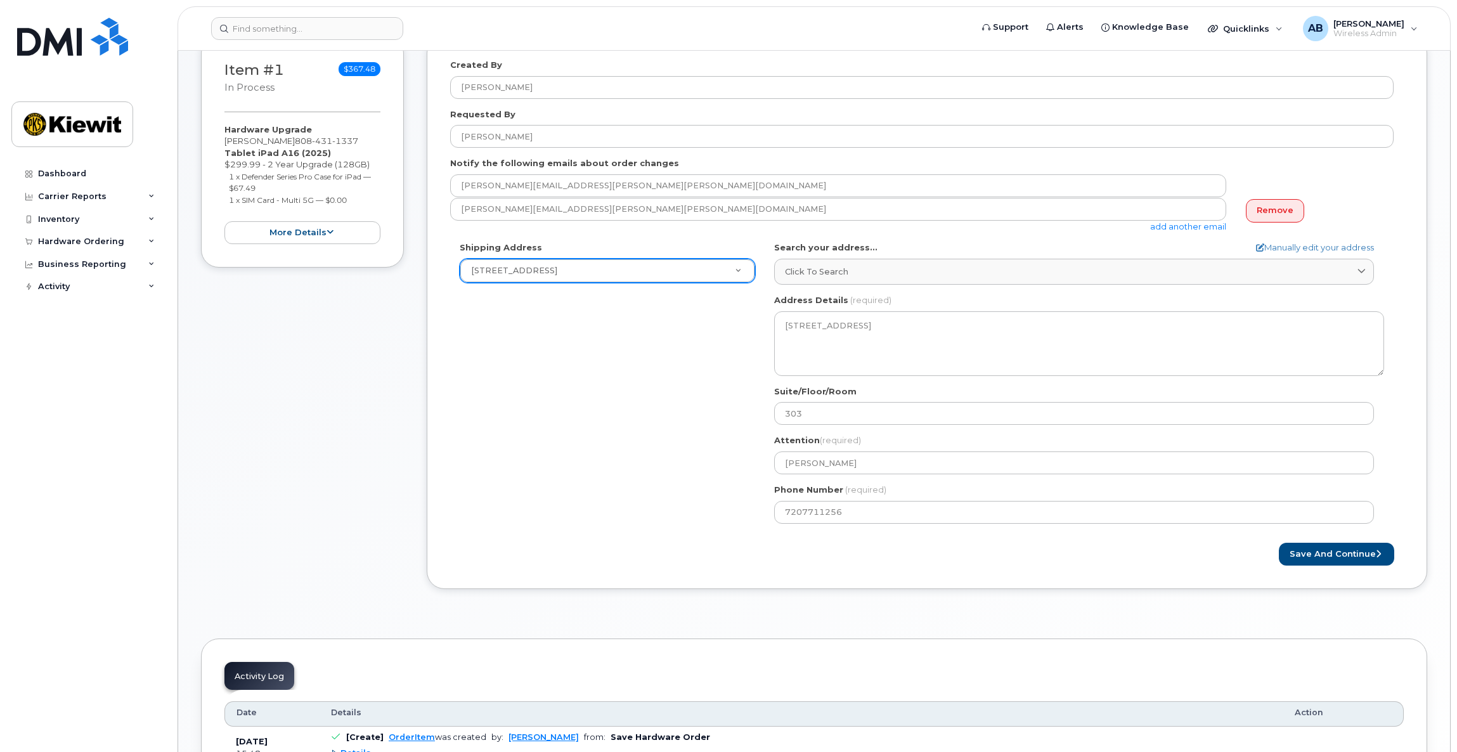
scroll to position [472, 0]
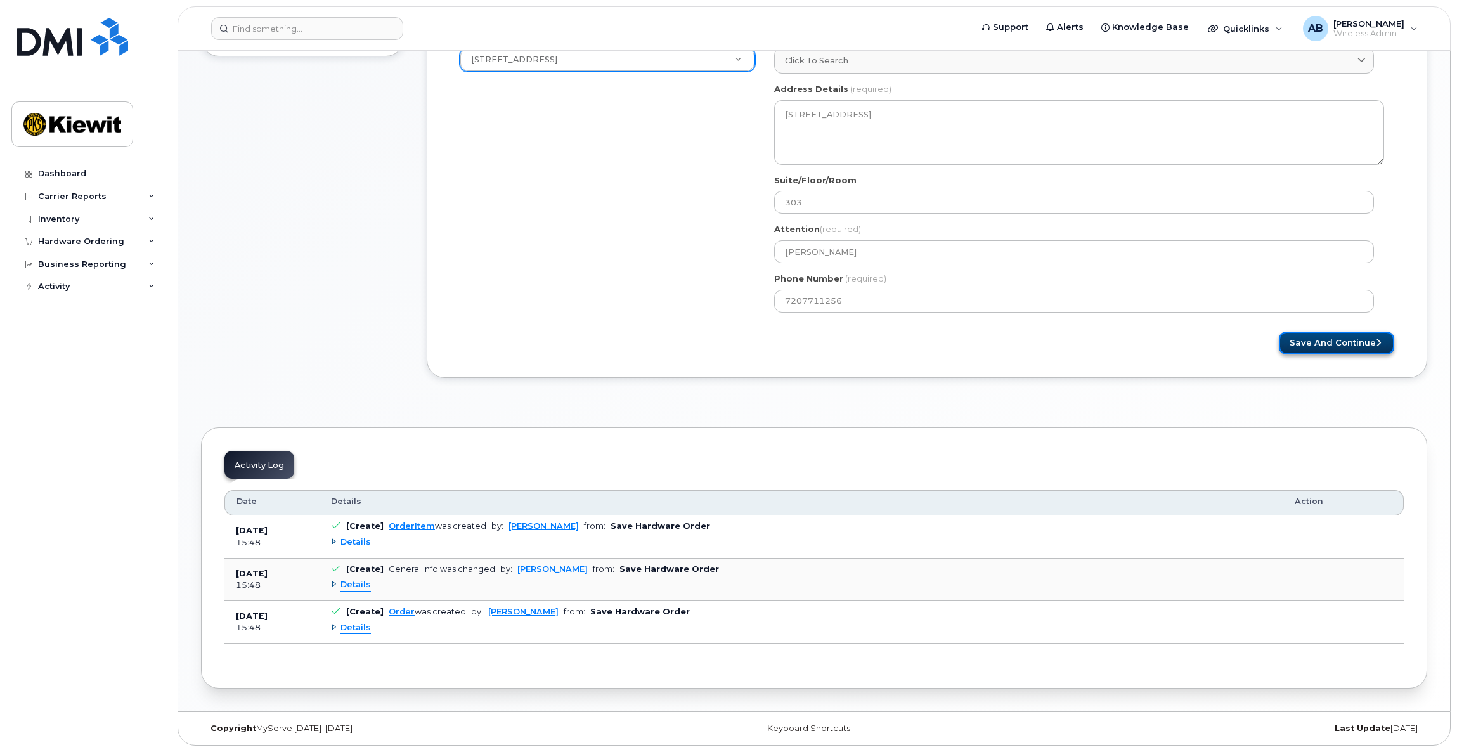
click at [1312, 351] on button "Save and Continue" at bounding box center [1336, 343] width 115 height 23
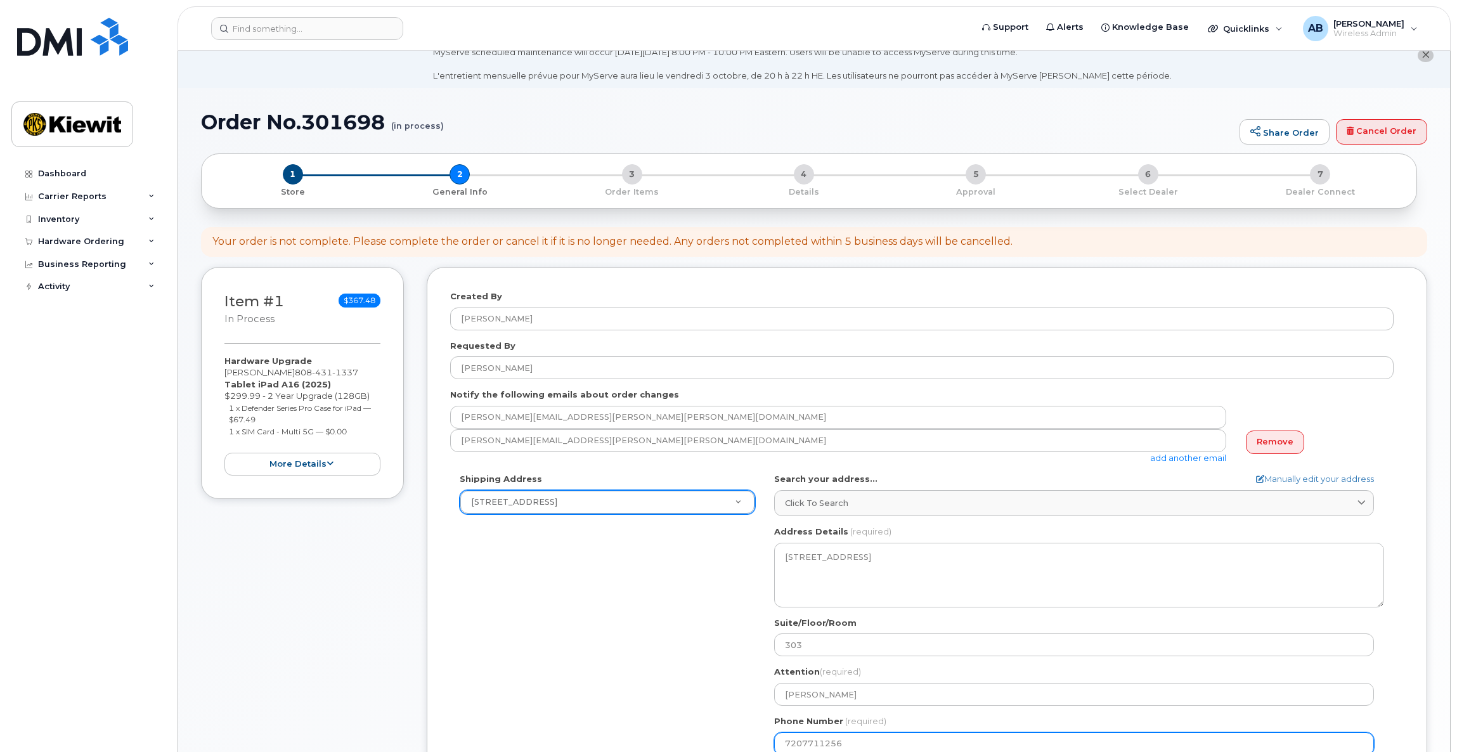
scroll to position [27, 0]
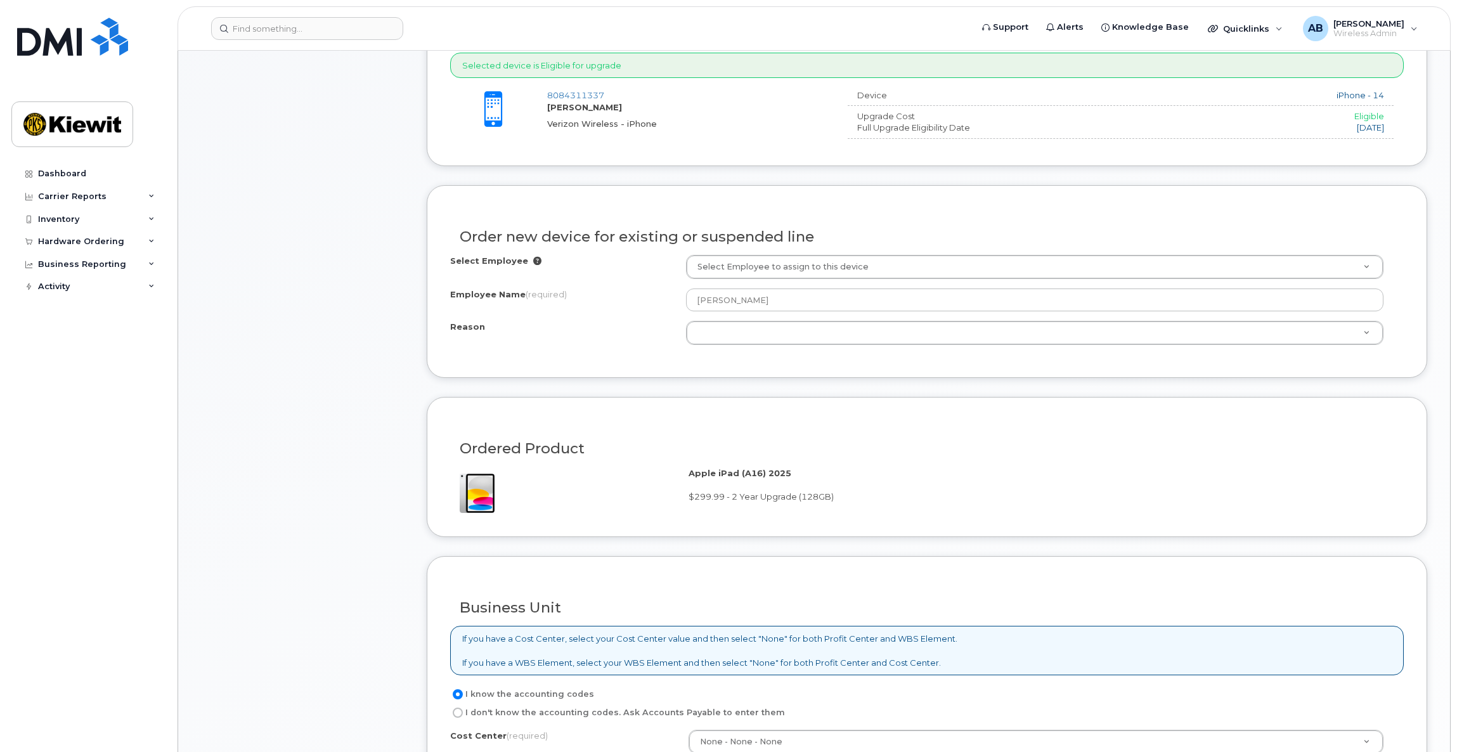
scroll to position [566, 0]
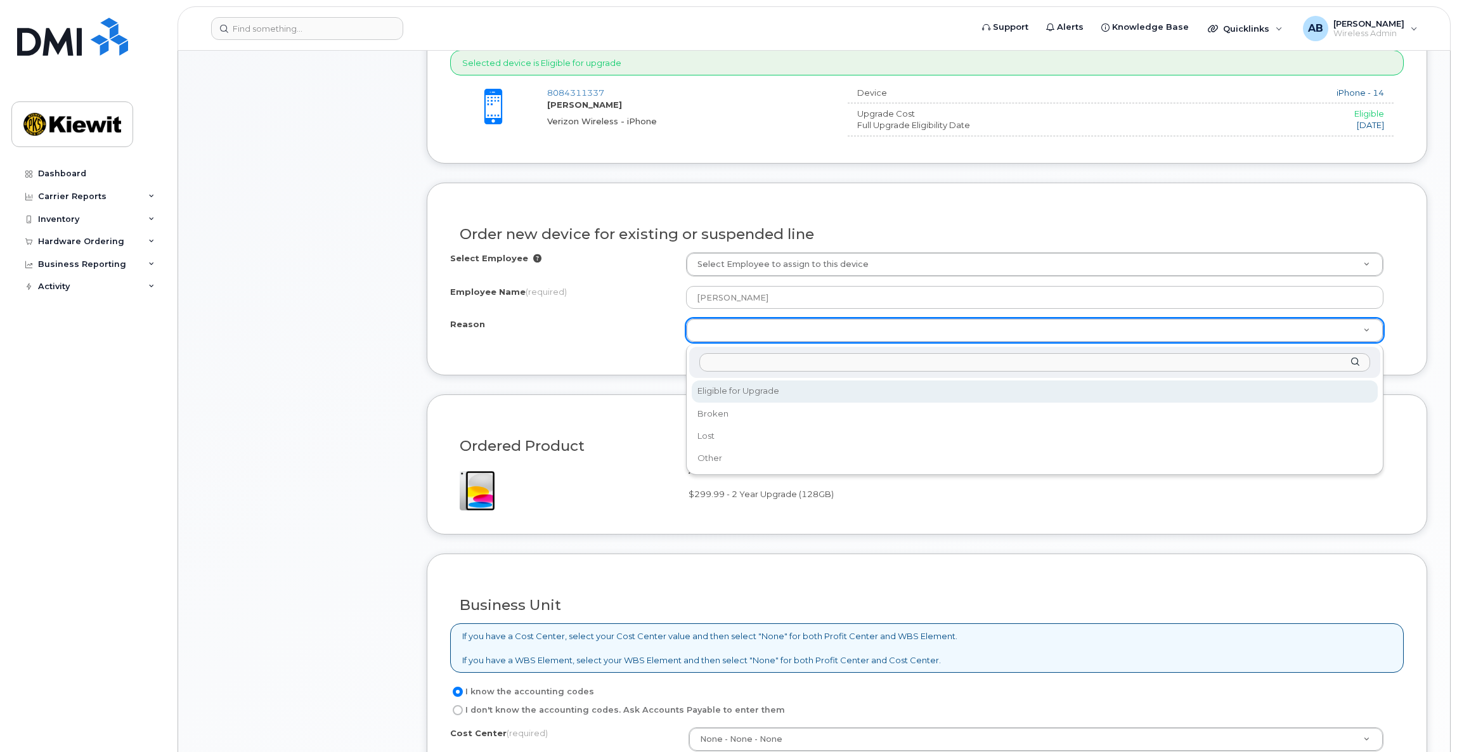
type input "u"
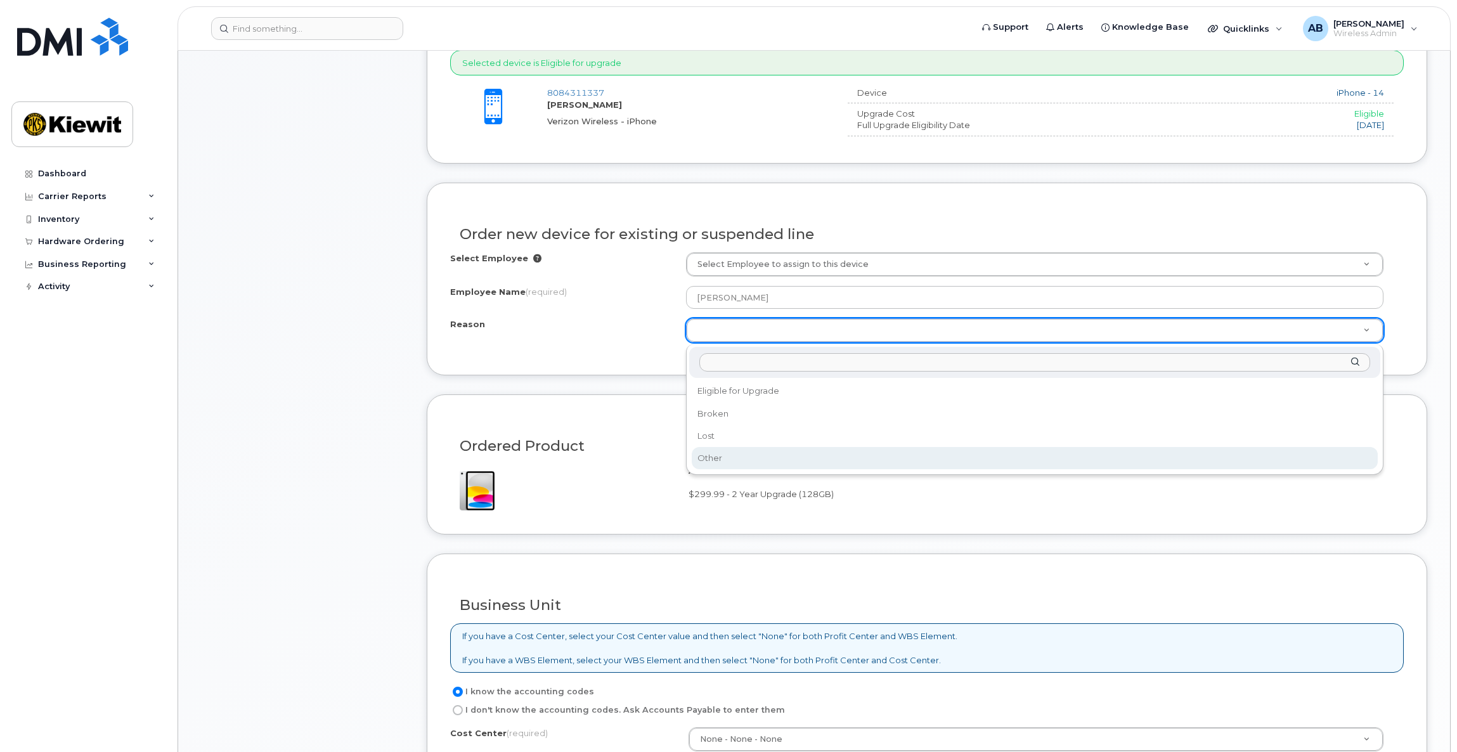
select select "other"
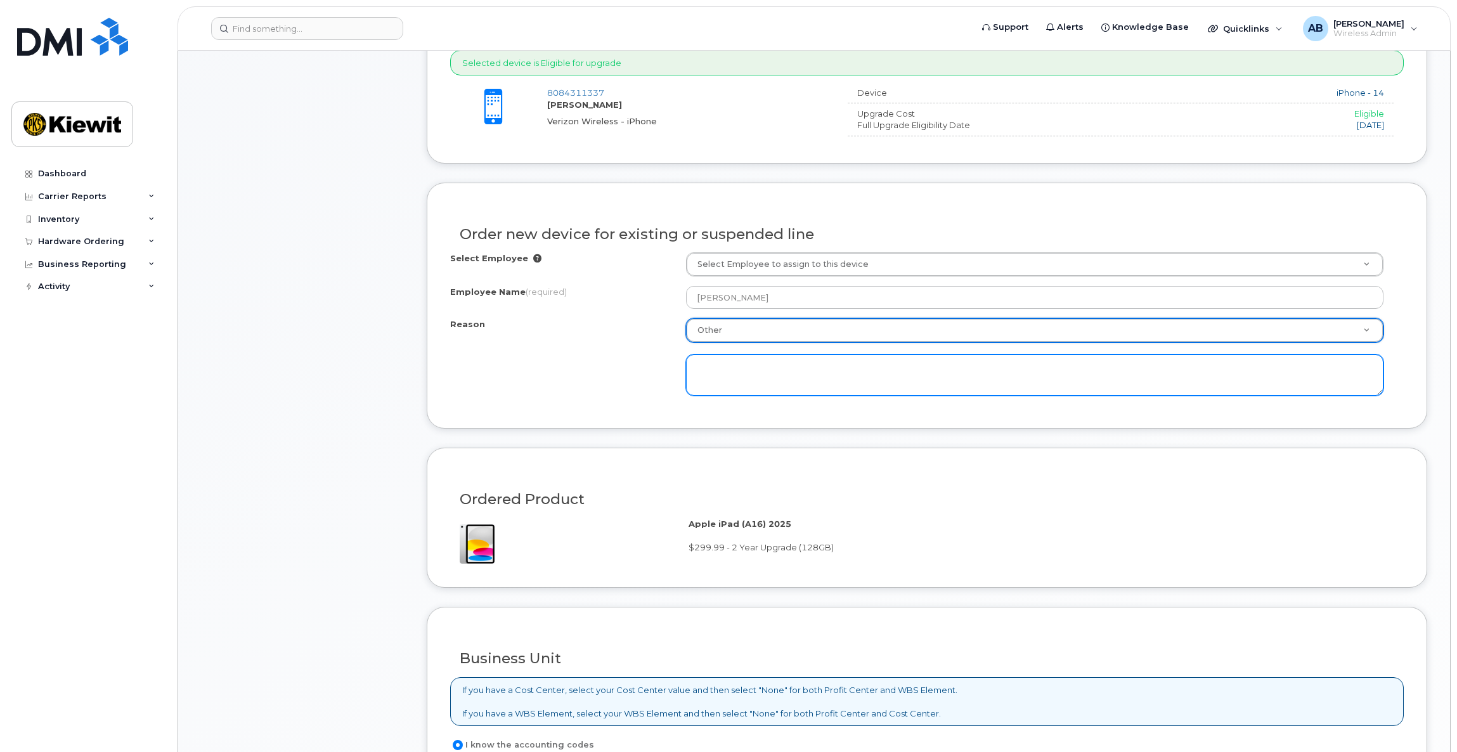
click at [740, 384] on textarea at bounding box center [1034, 375] width 697 height 42
click at [739, 384] on textarea "Need to upgrade his Ipad" at bounding box center [1034, 375] width 697 height 42
type textarea "Need to upgrade his Ipad"
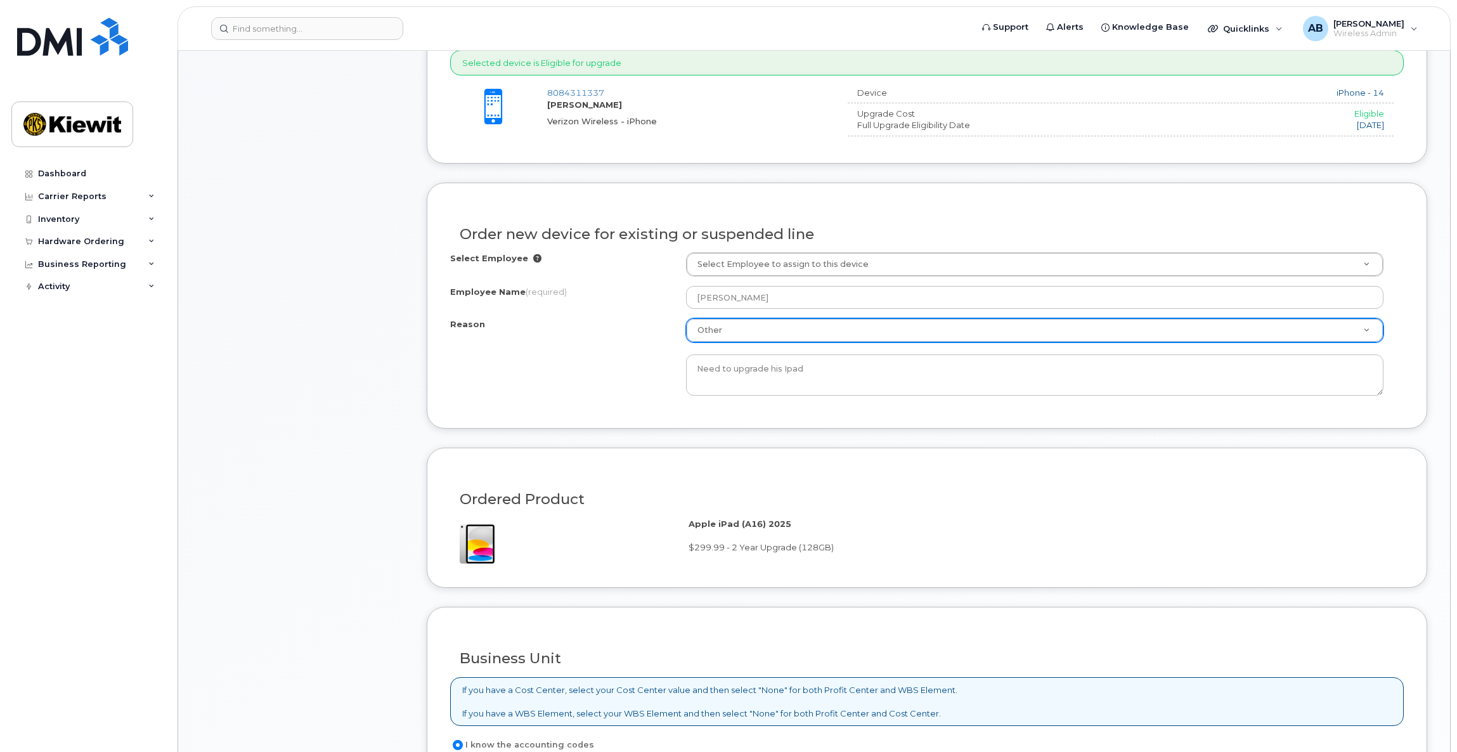
click at [574, 361] on div "Reason Other Reason Eligible for Upgrade Broken Lost Other Need to upgrade his …" at bounding box center [927, 356] width 954 height 77
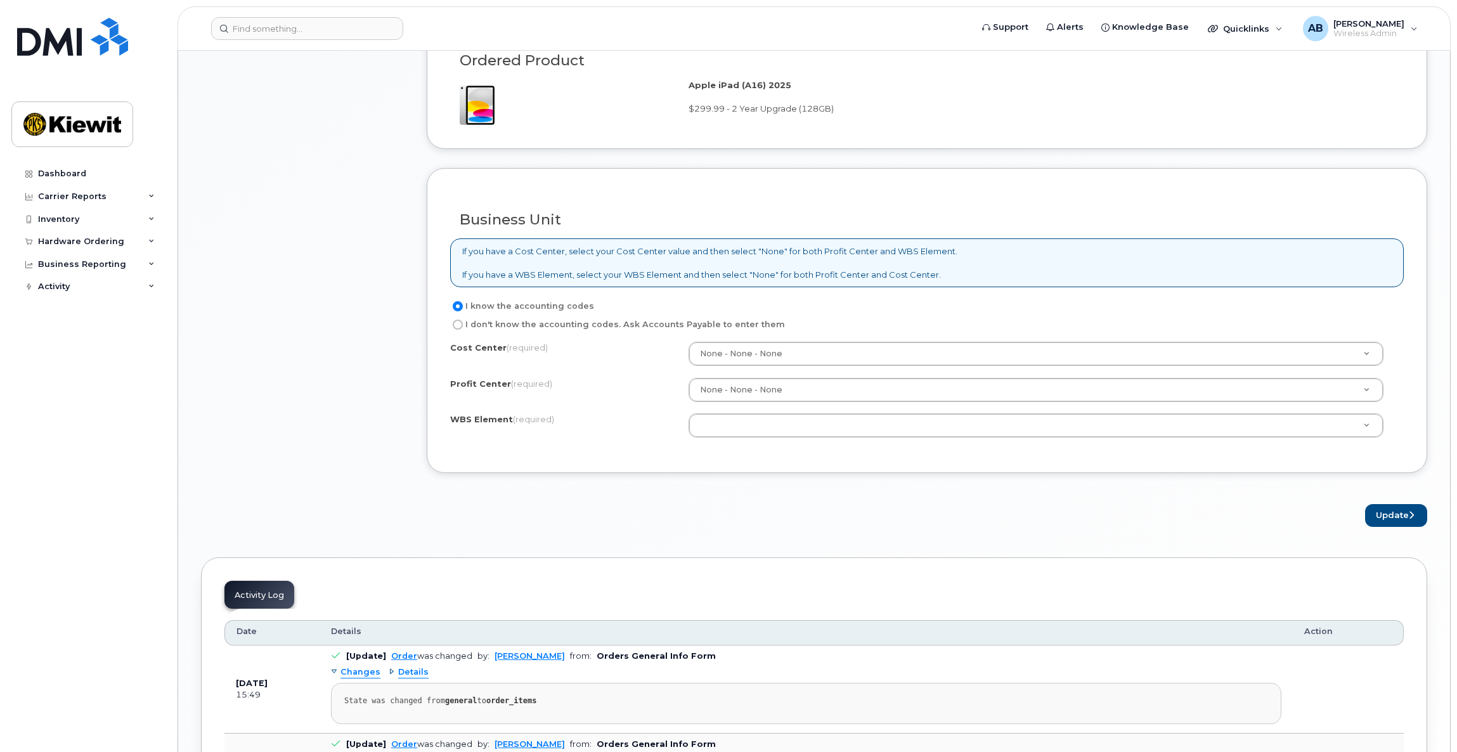
scroll to position [1014, 0]
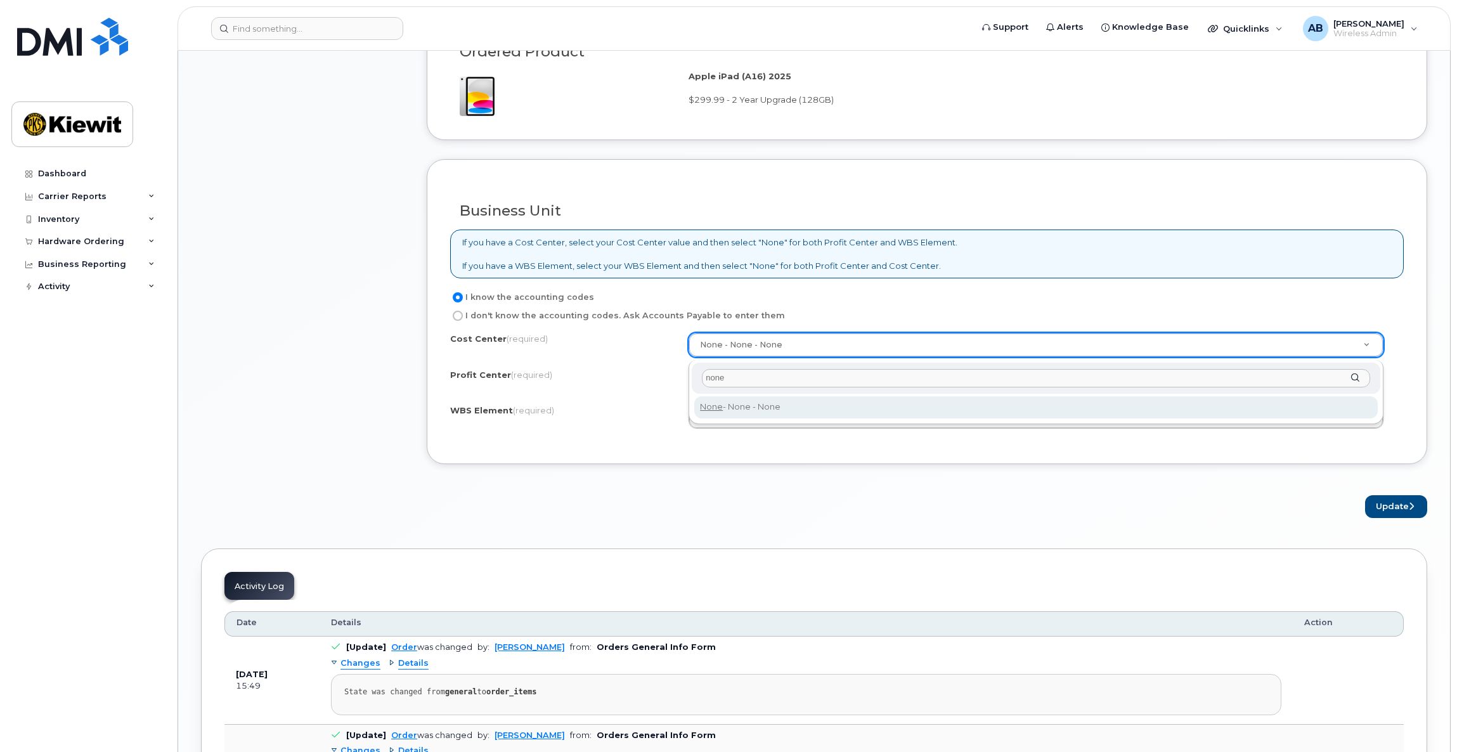
type input "none"
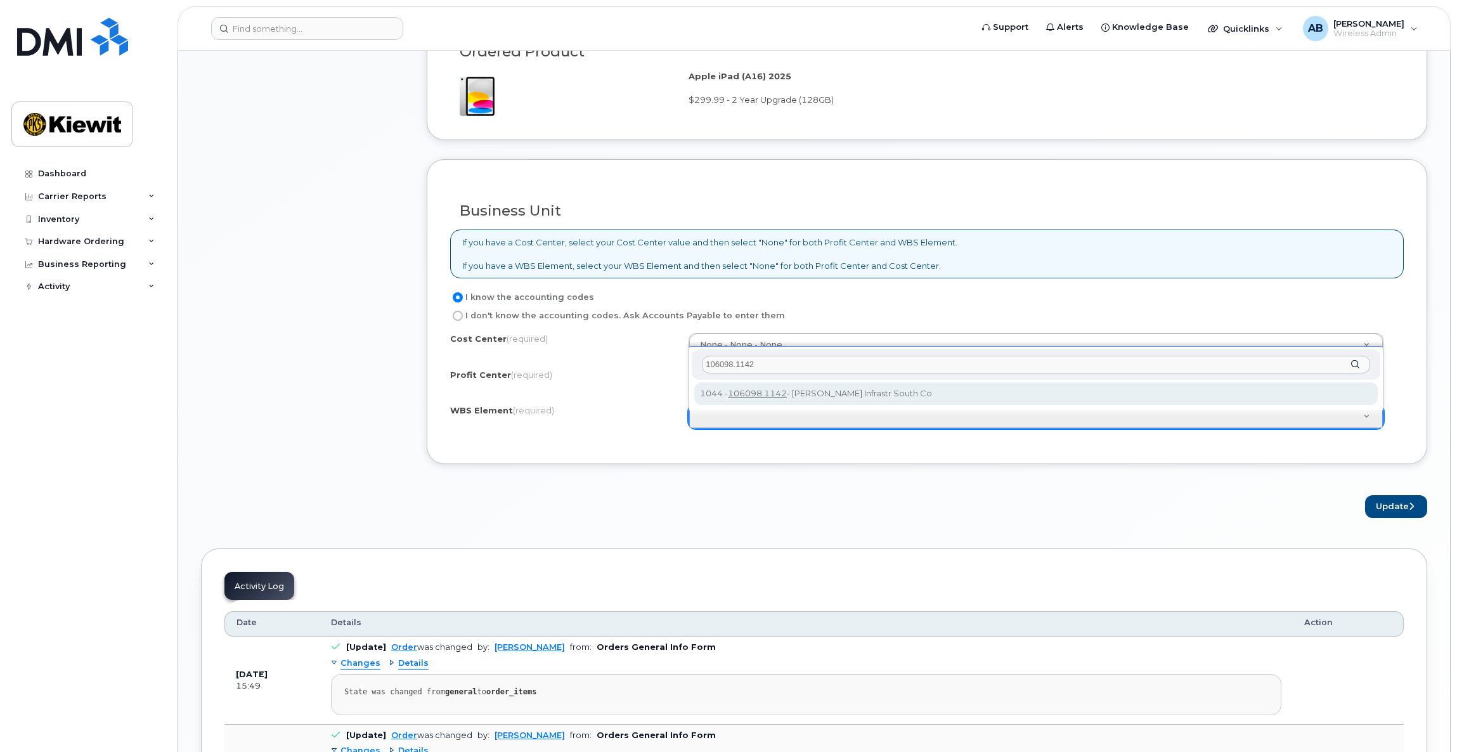
scroll to position [1271, 0]
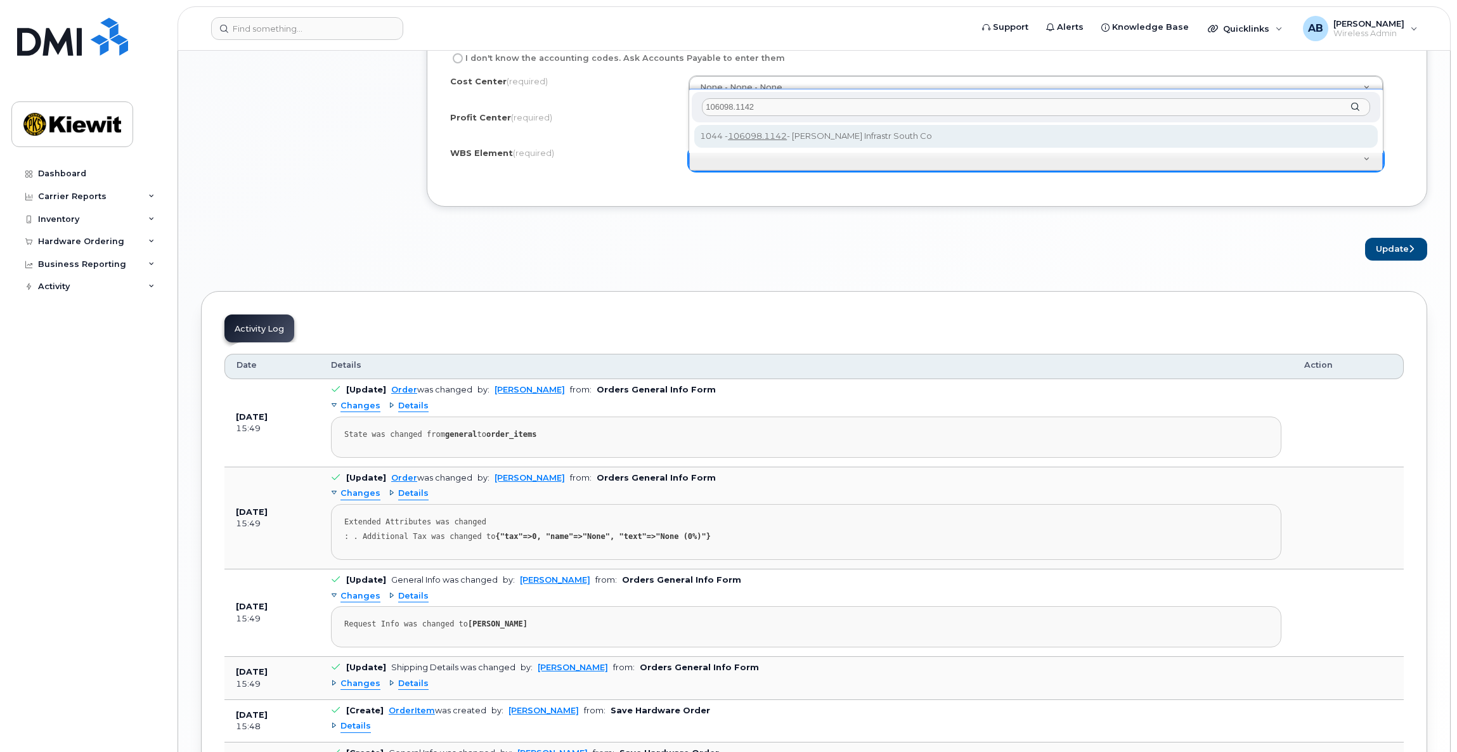
type input "106098.1142"
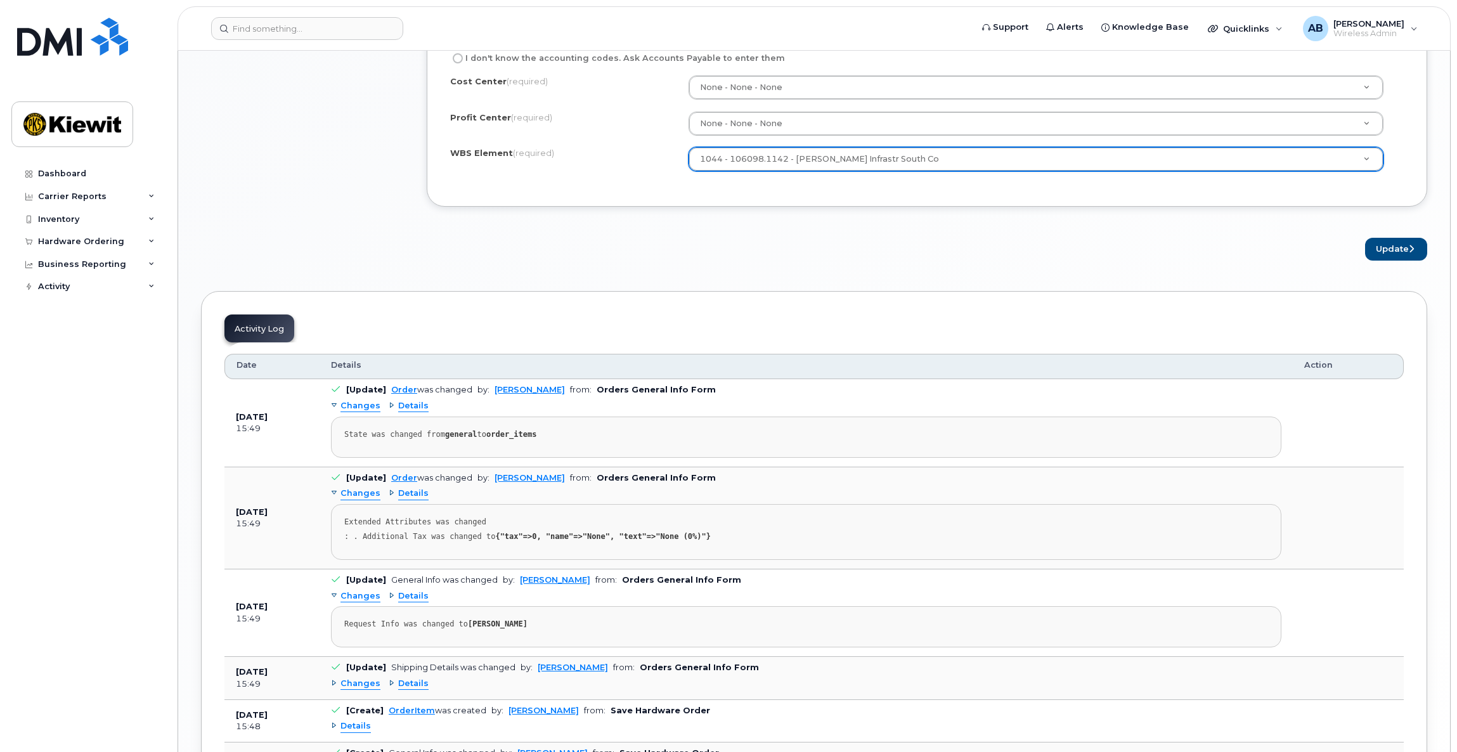
click at [766, 242] on div "Update" at bounding box center [927, 249] width 1000 height 23
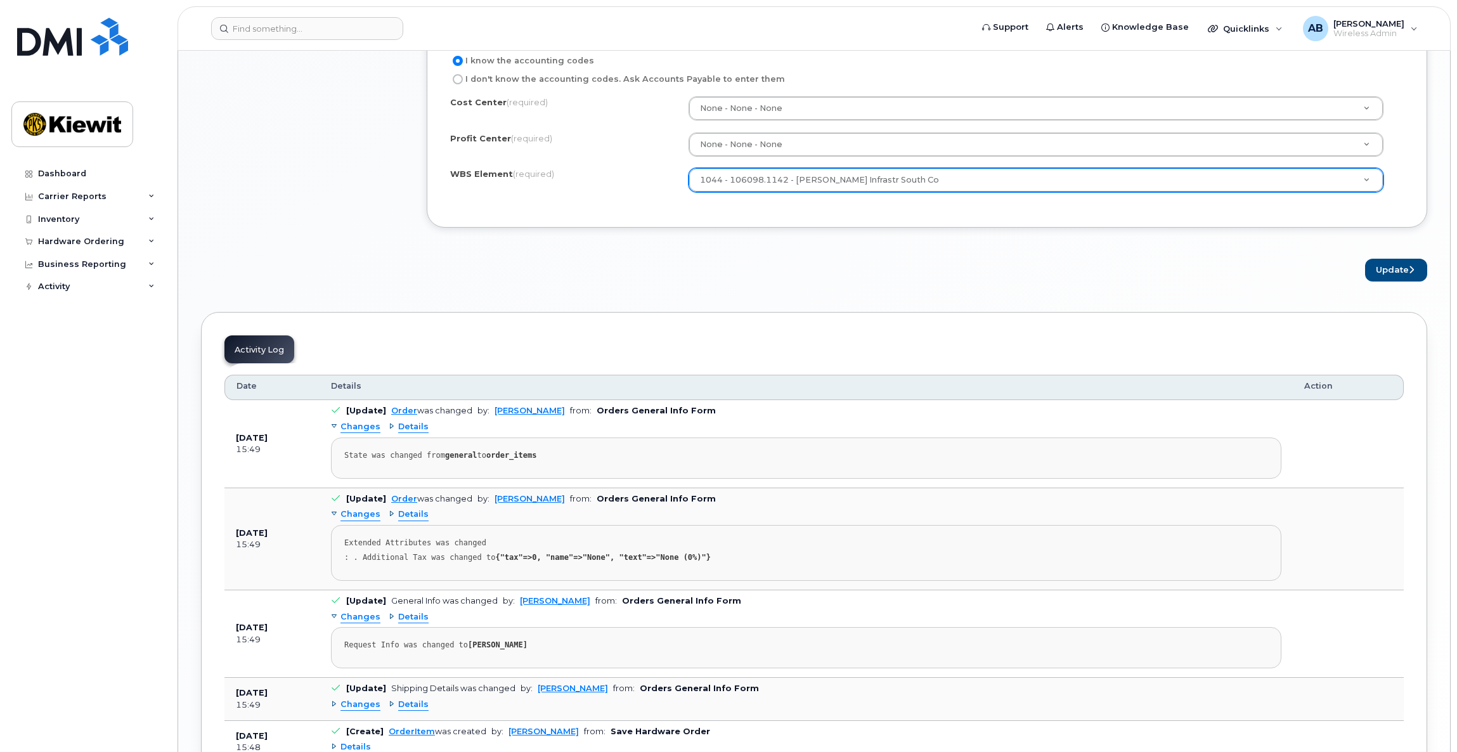
scroll to position [1234, 0]
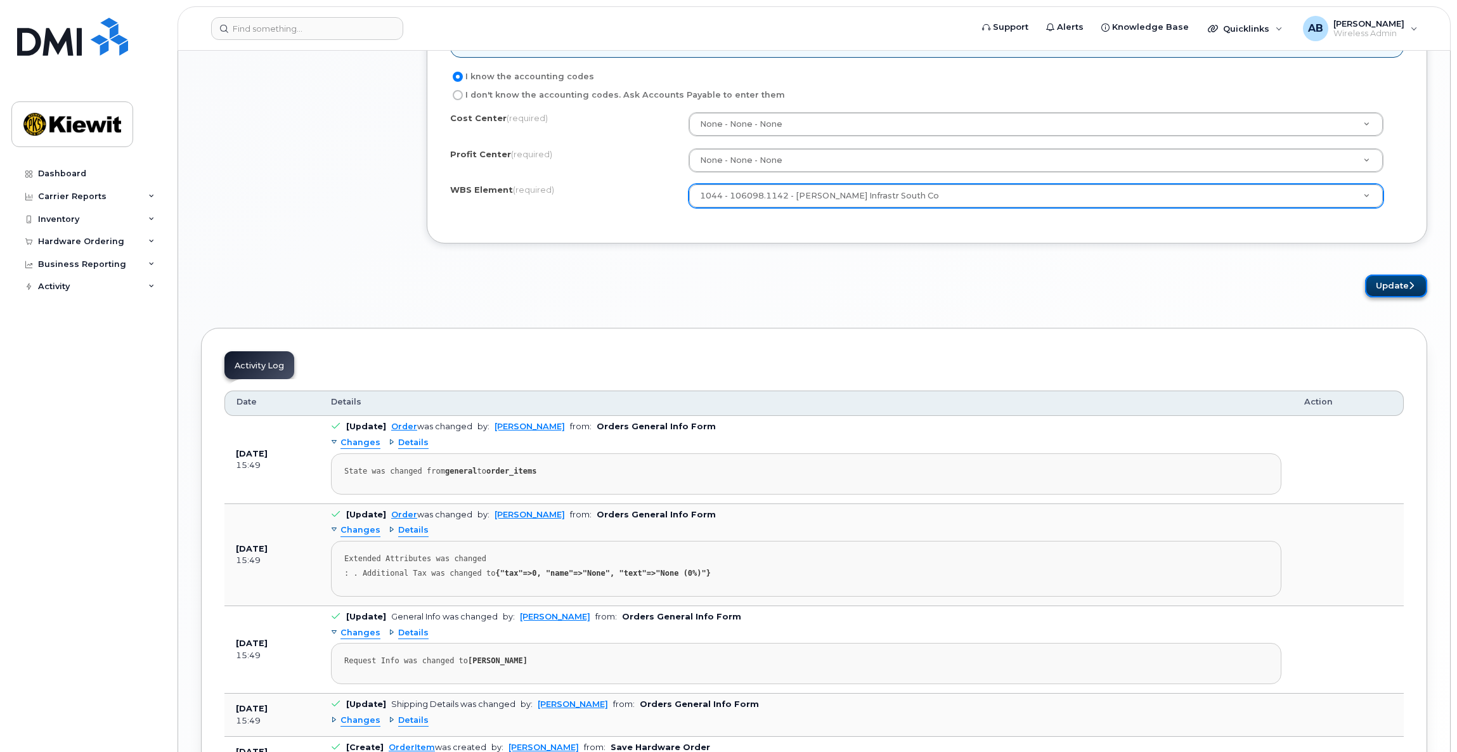
click at [1384, 288] on button "Update" at bounding box center [1396, 286] width 62 height 23
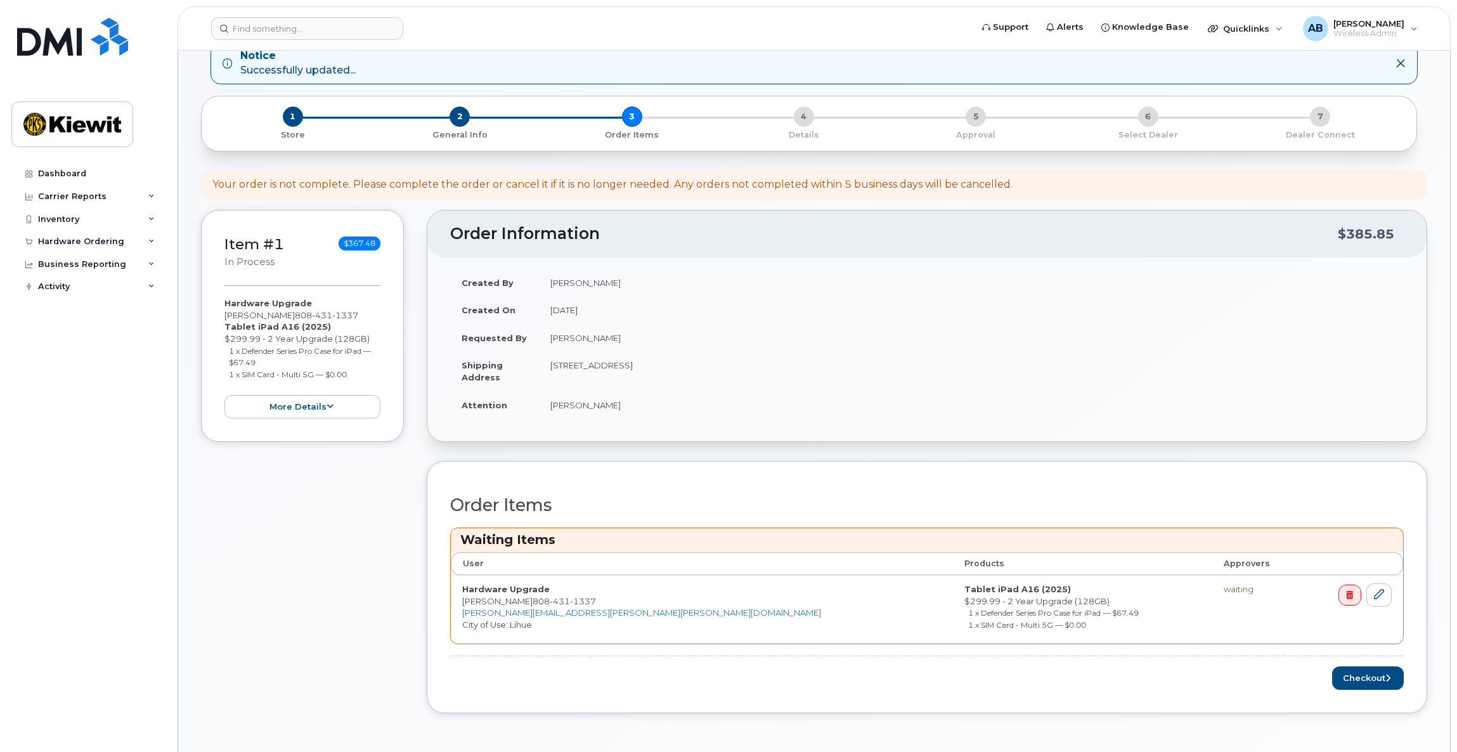
scroll to position [141, 0]
click at [1362, 682] on button "Checkout" at bounding box center [1368, 675] width 72 height 23
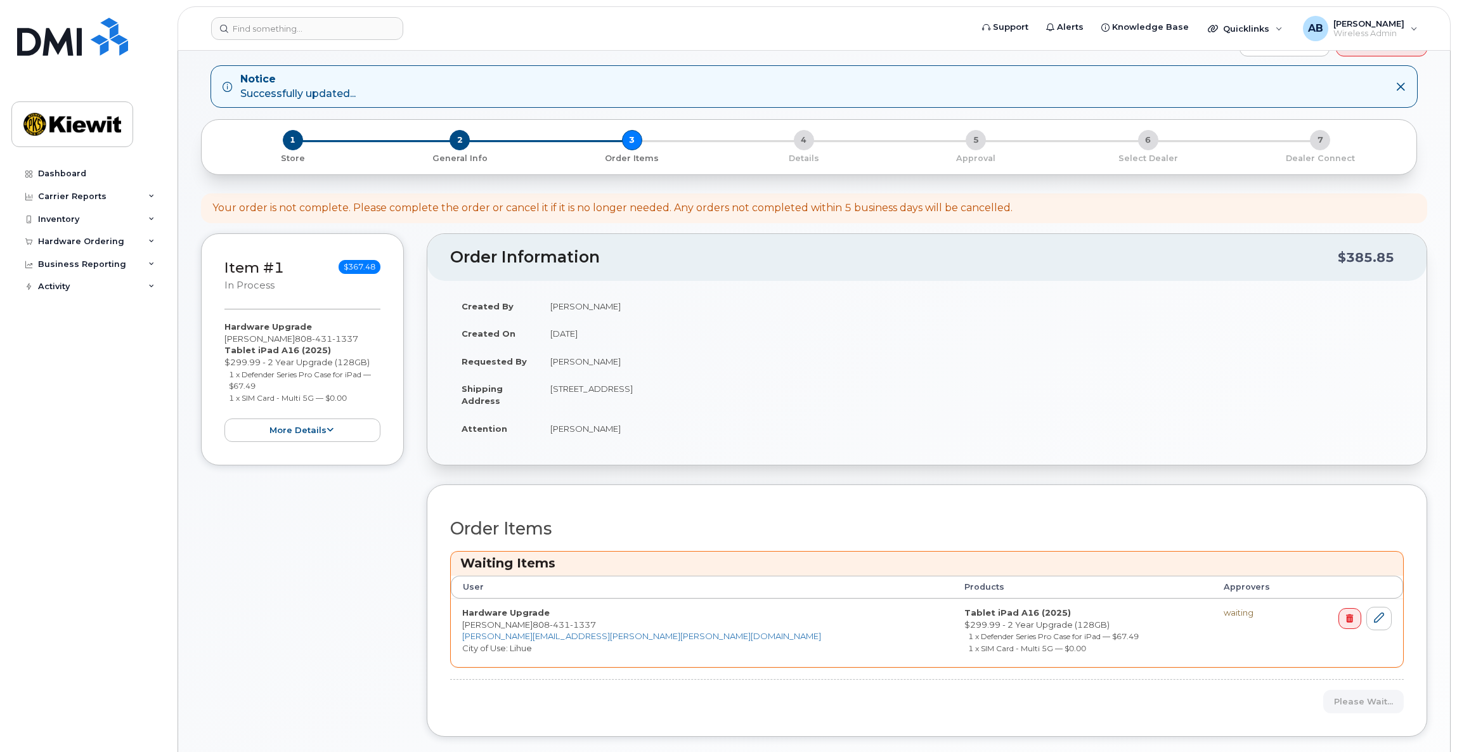
scroll to position [127, 0]
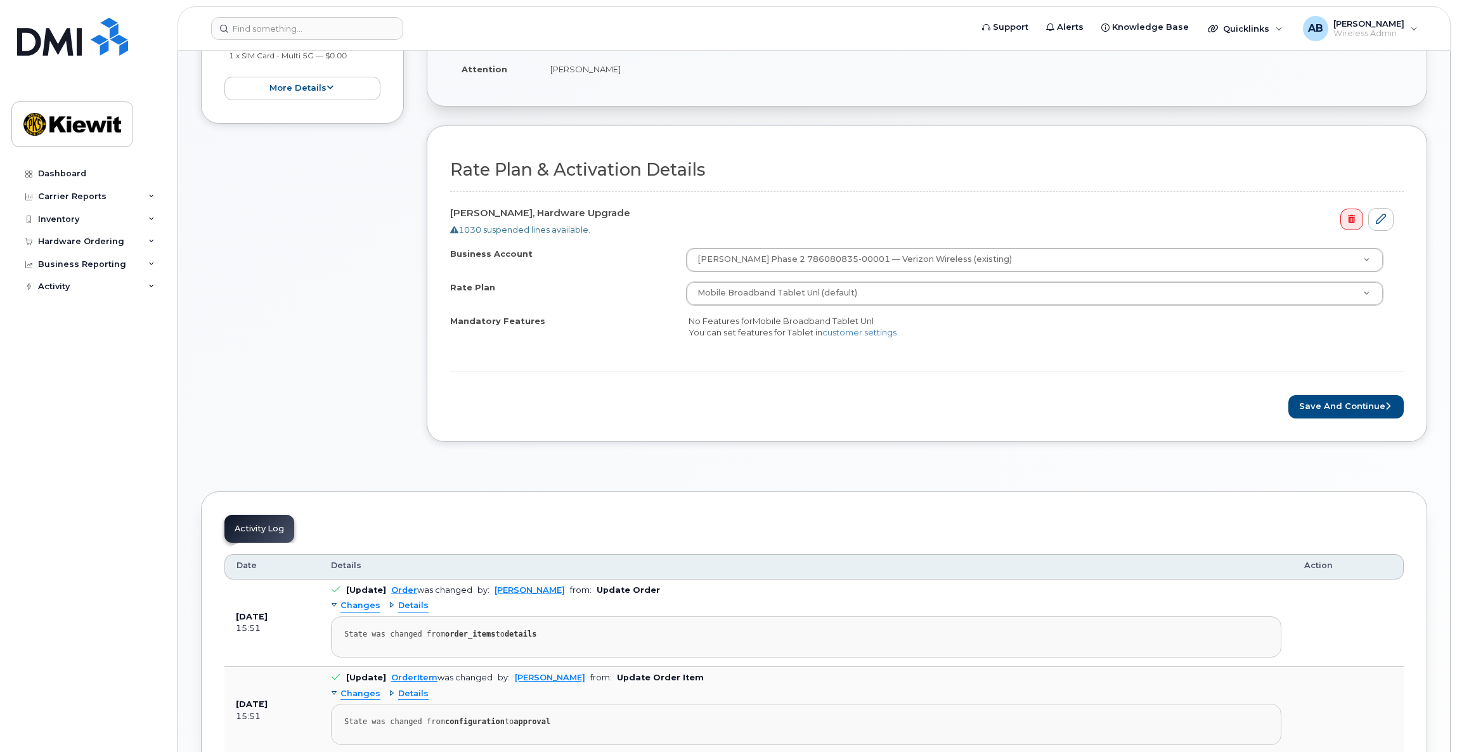
scroll to position [382, 0]
click at [1328, 401] on button "Save and Continue" at bounding box center [1345, 405] width 115 height 23
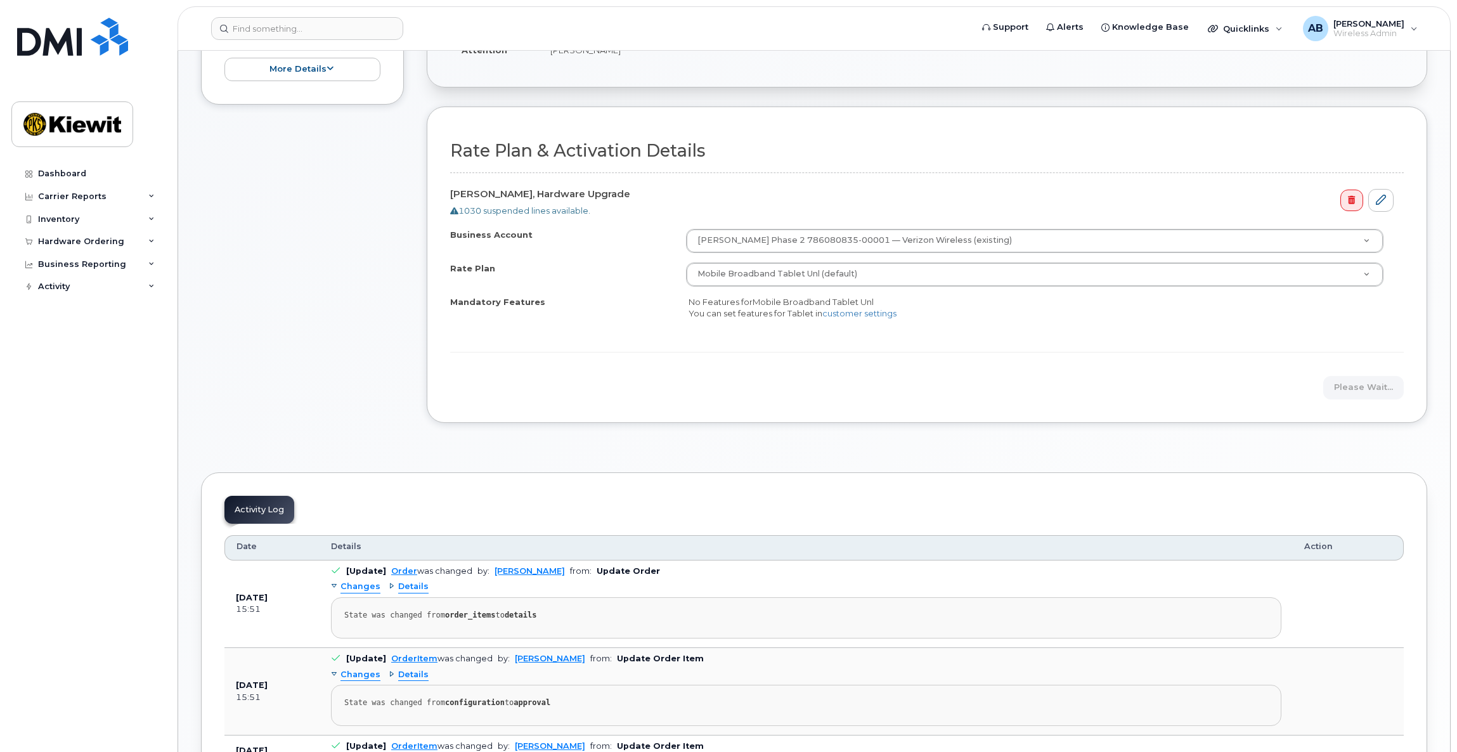
scroll to position [402, 0]
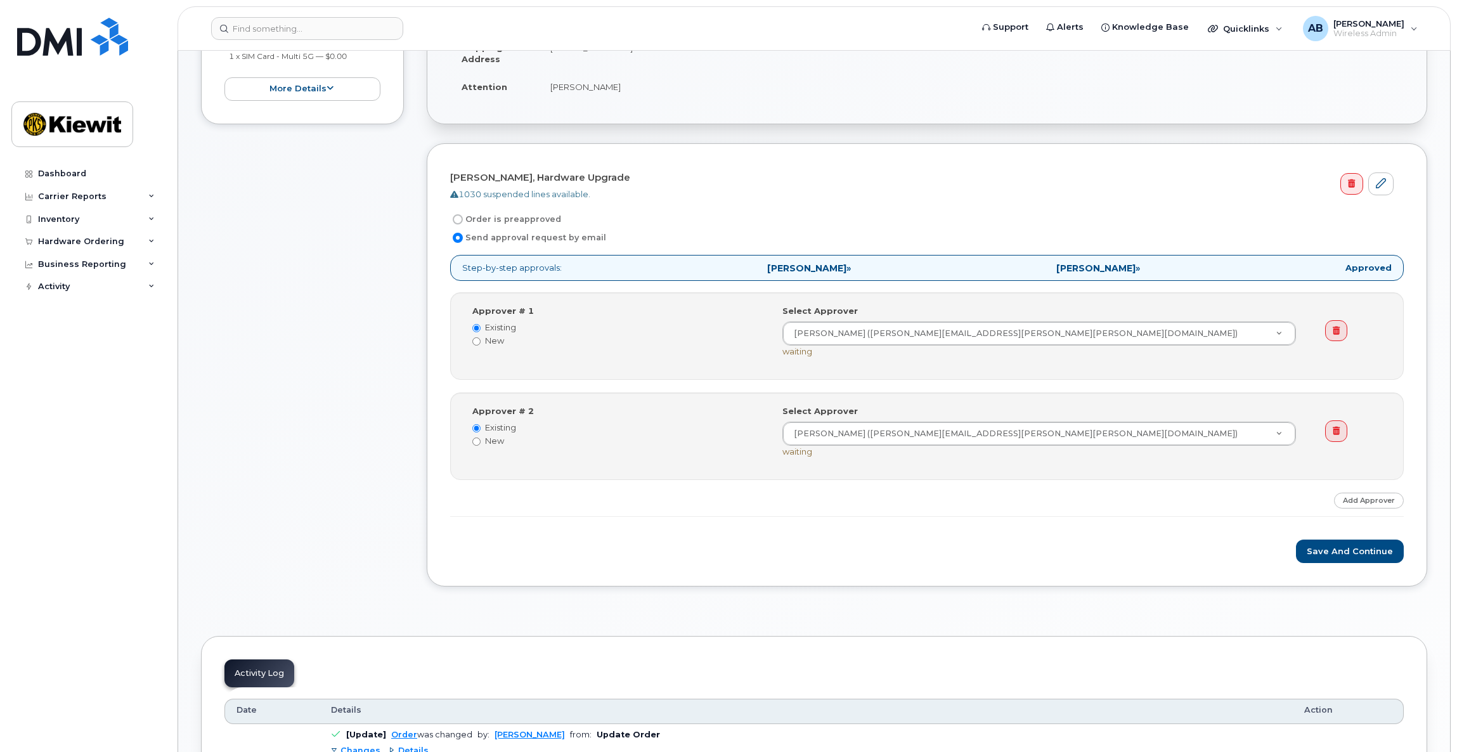
scroll to position [386, 0]
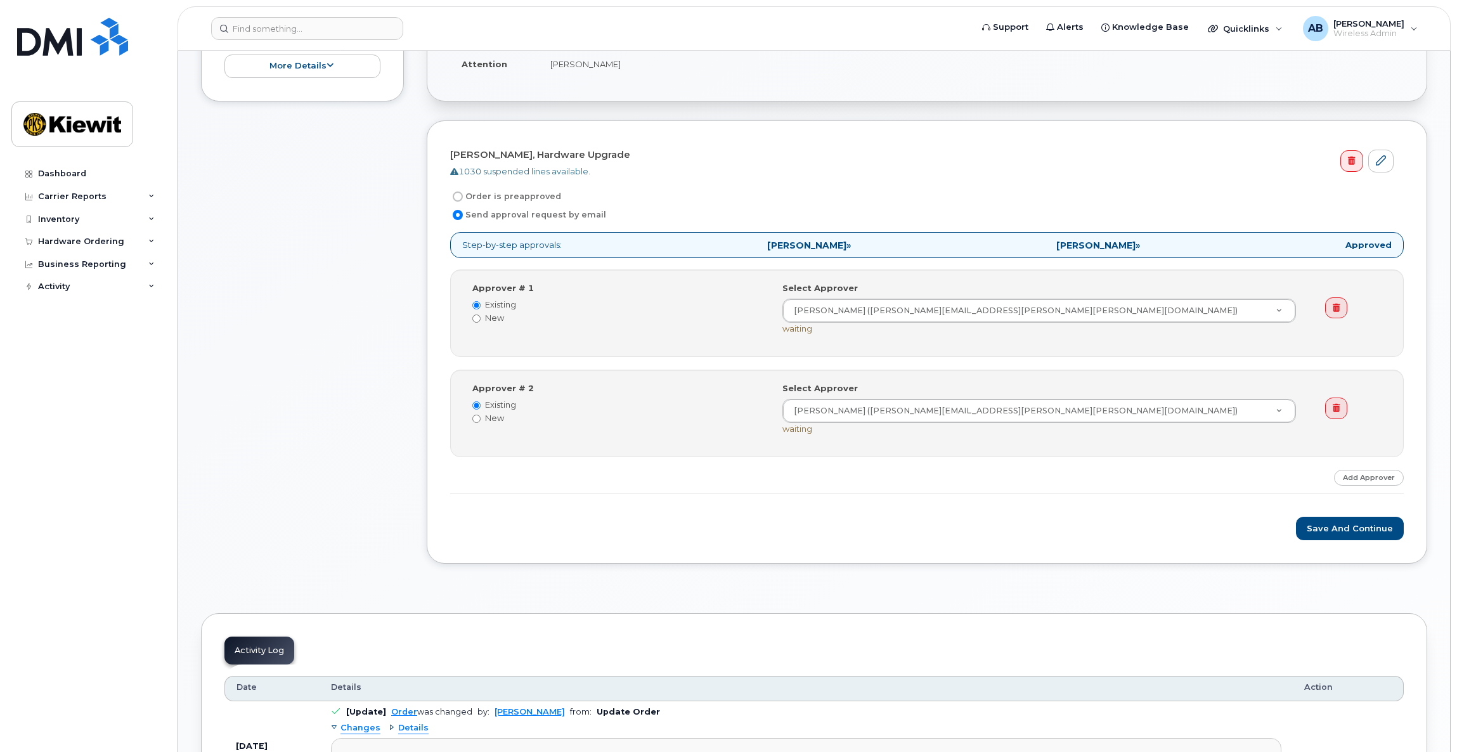
click at [538, 192] on label "Order is preapproved" at bounding box center [505, 196] width 111 height 15
click at [463, 192] on input "Order is preapproved" at bounding box center [458, 196] width 10 height 10
radio input "true"
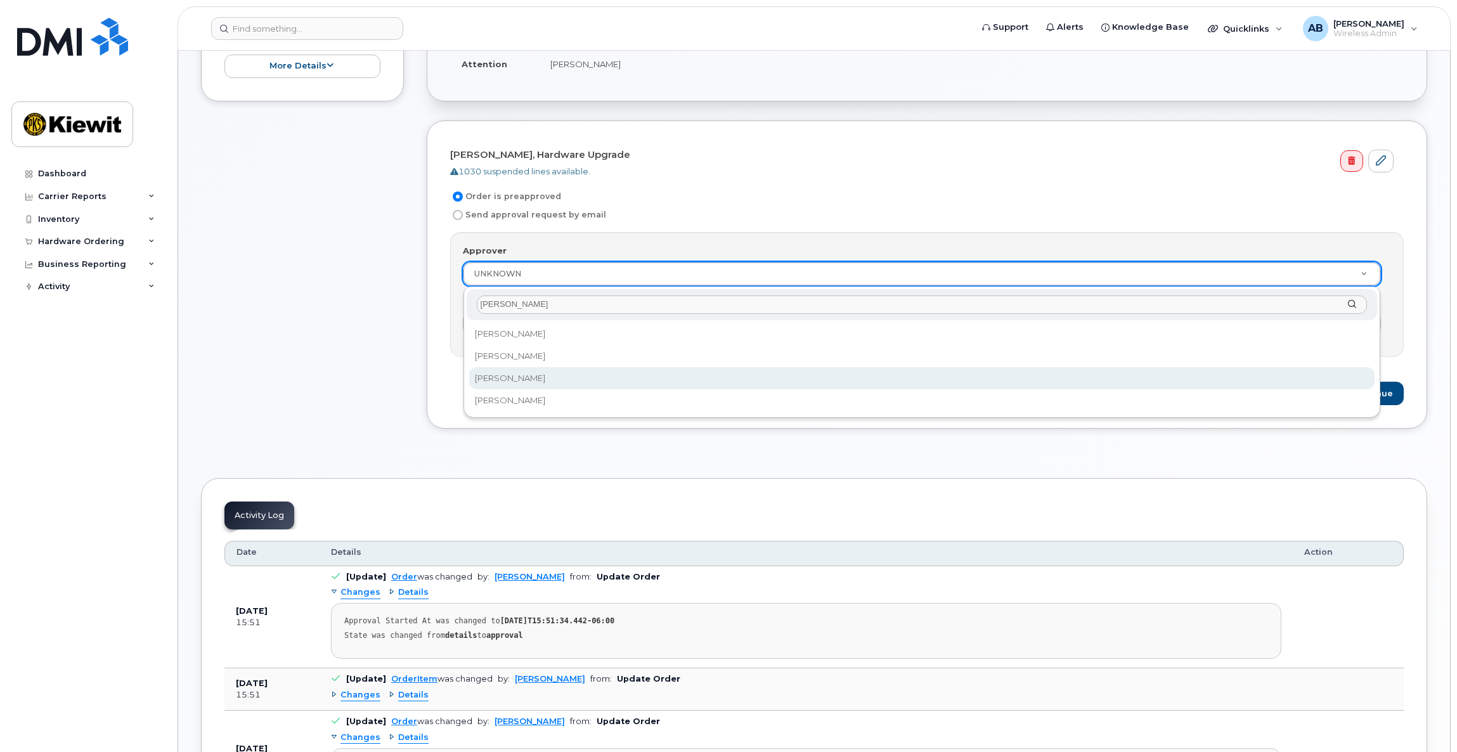
type input "[PERSON_NAME]"
select select "2144287"
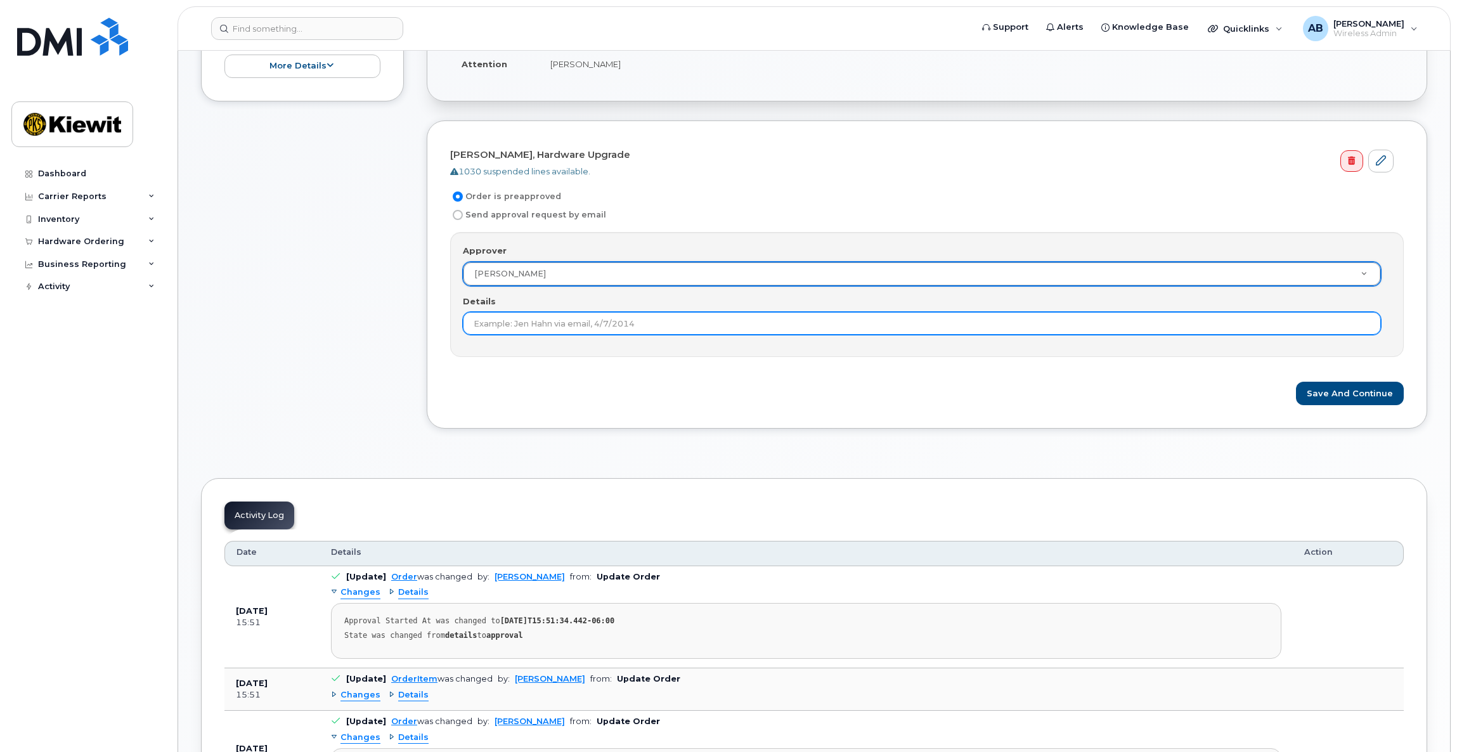
click at [519, 326] on input "Details" at bounding box center [922, 323] width 918 height 23
type input "A"
type input "Pre Approved by Alex"
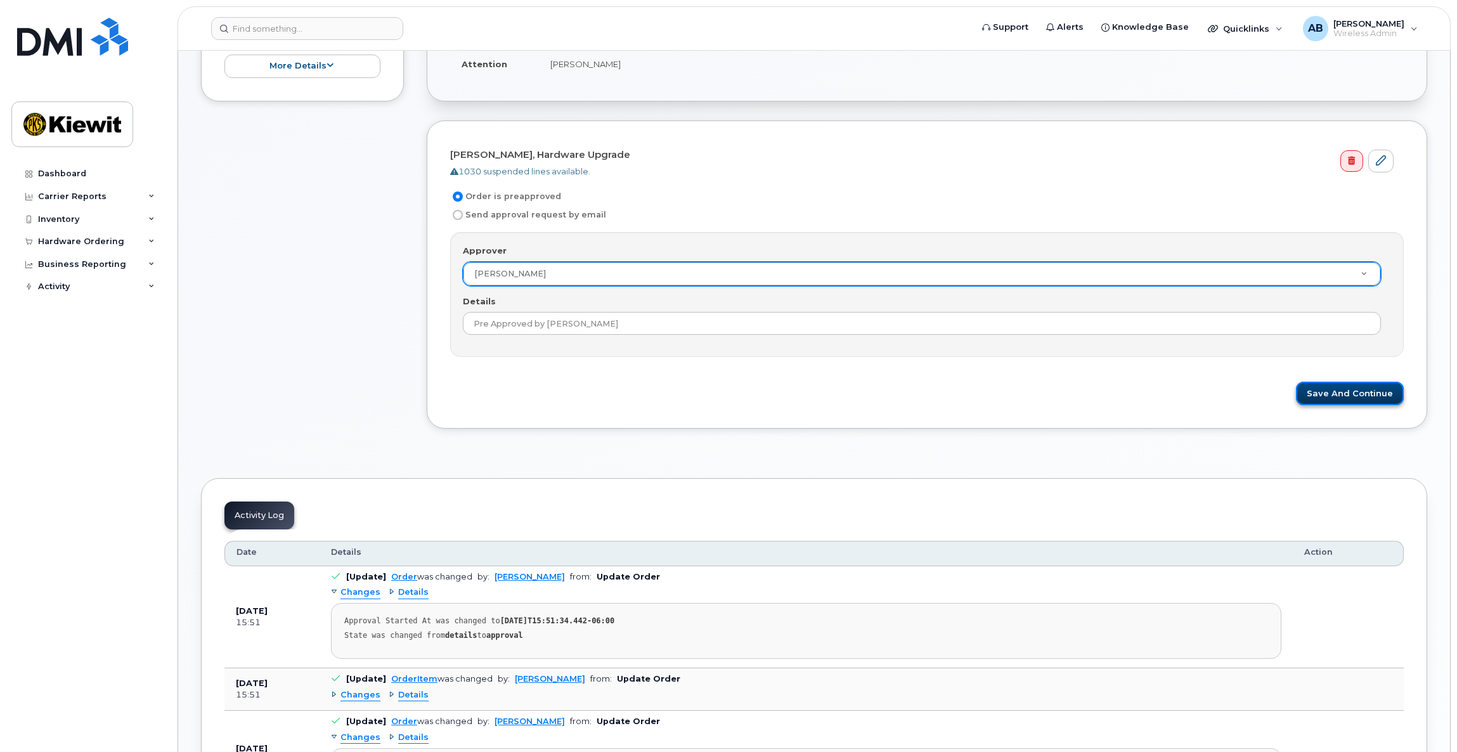
click at [1375, 387] on button "Save and Continue" at bounding box center [1350, 393] width 108 height 23
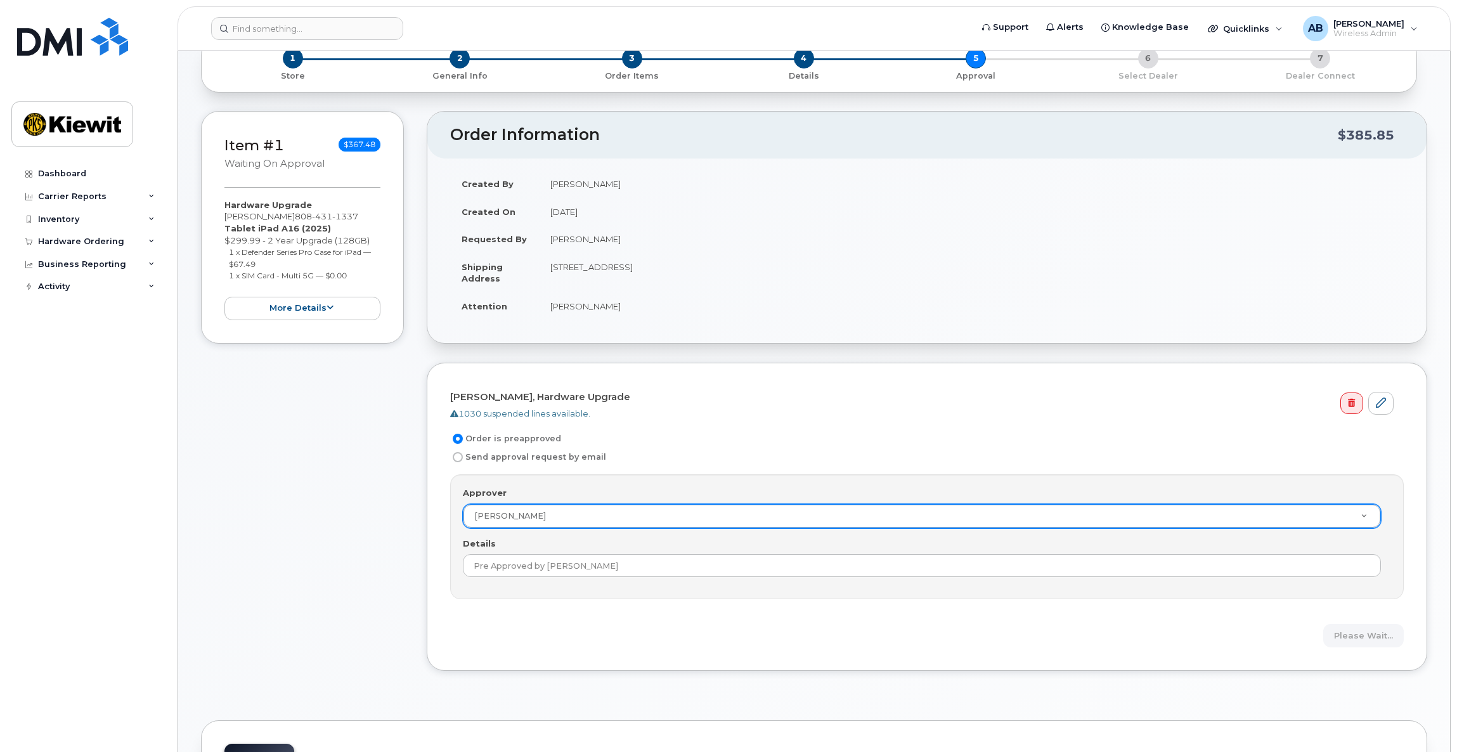
scroll to position [0, 0]
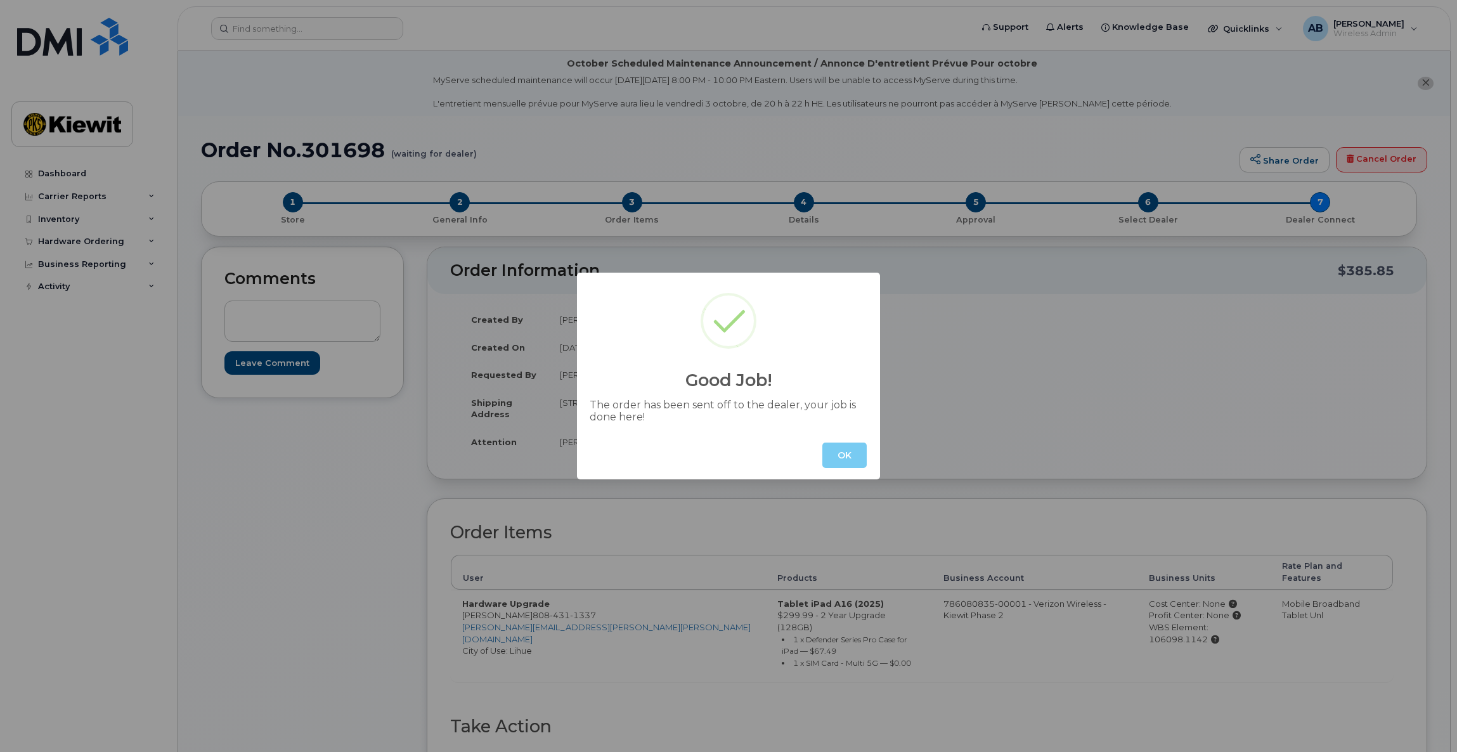
click at [849, 460] on button "OK" at bounding box center [844, 455] width 44 height 25
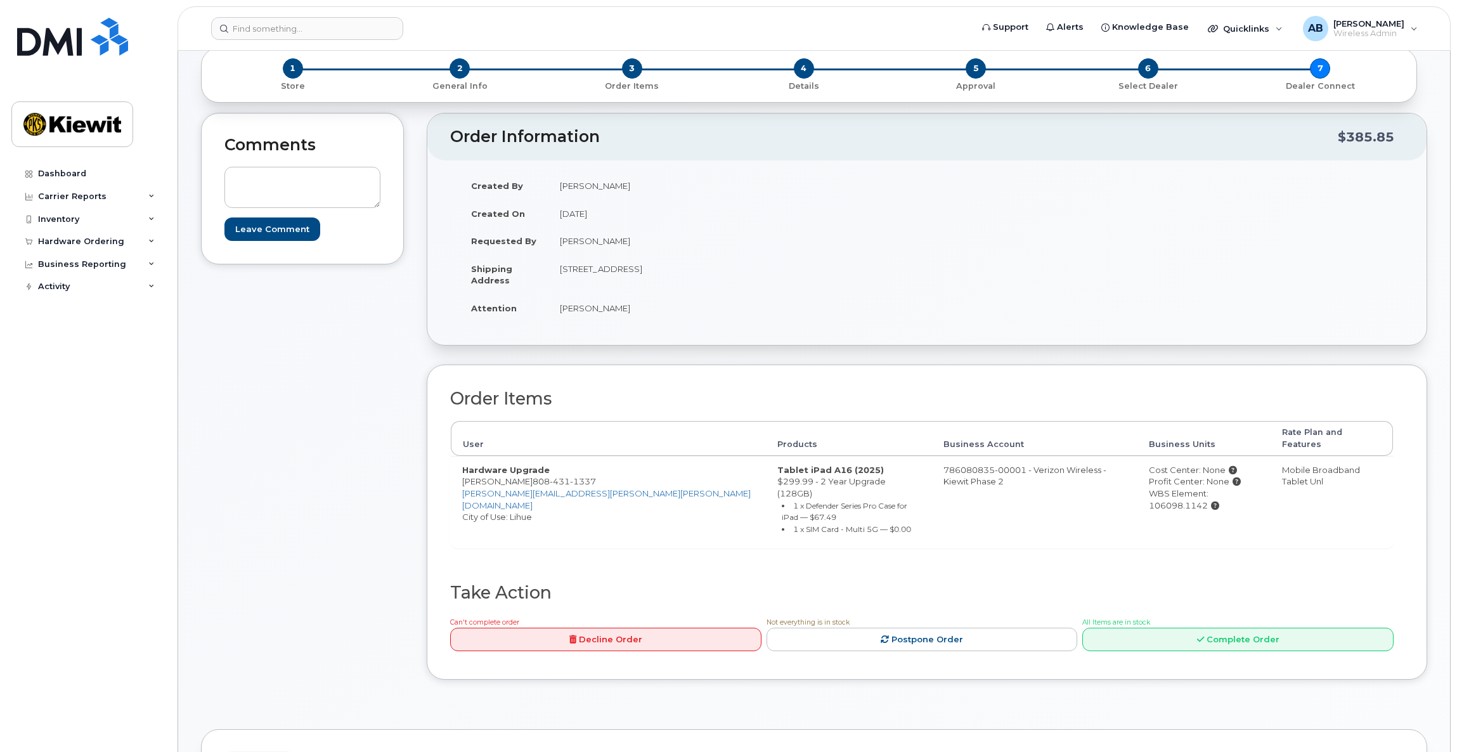
scroll to position [133, 0]
click at [1111, 629] on link "Complete Order" at bounding box center [1237, 640] width 311 height 23
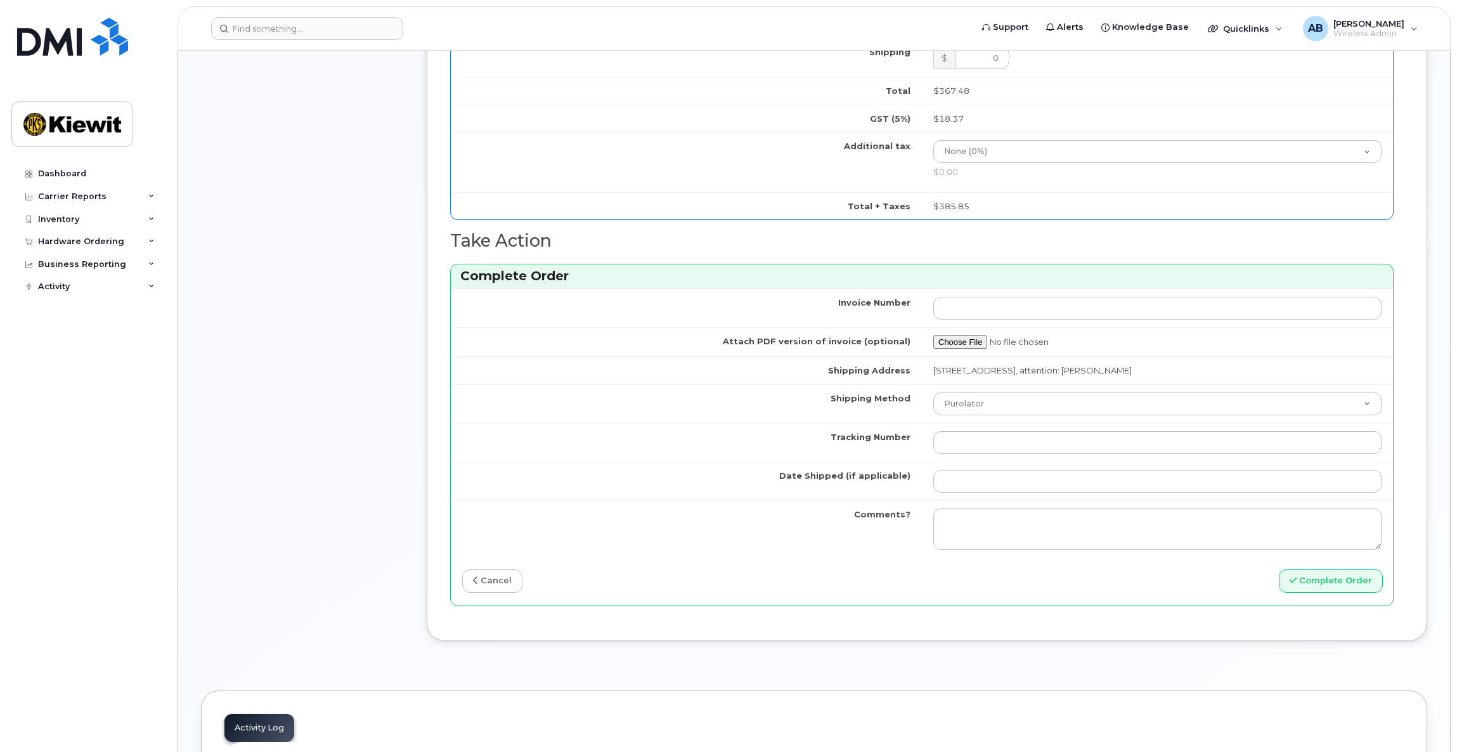
scroll to position [924, 0]
